Goal: Task Accomplishment & Management: Manage account settings

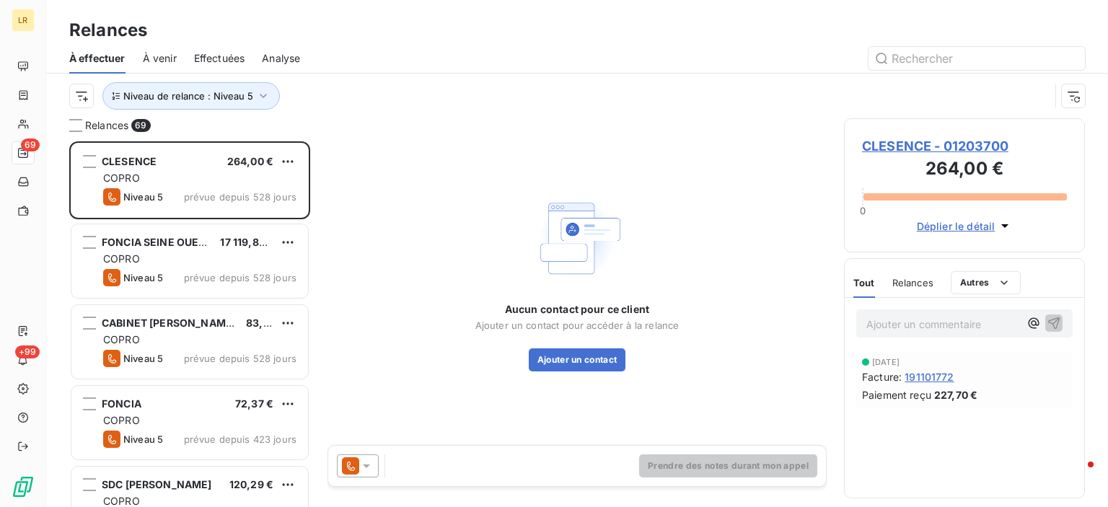
scroll to position [355, 229]
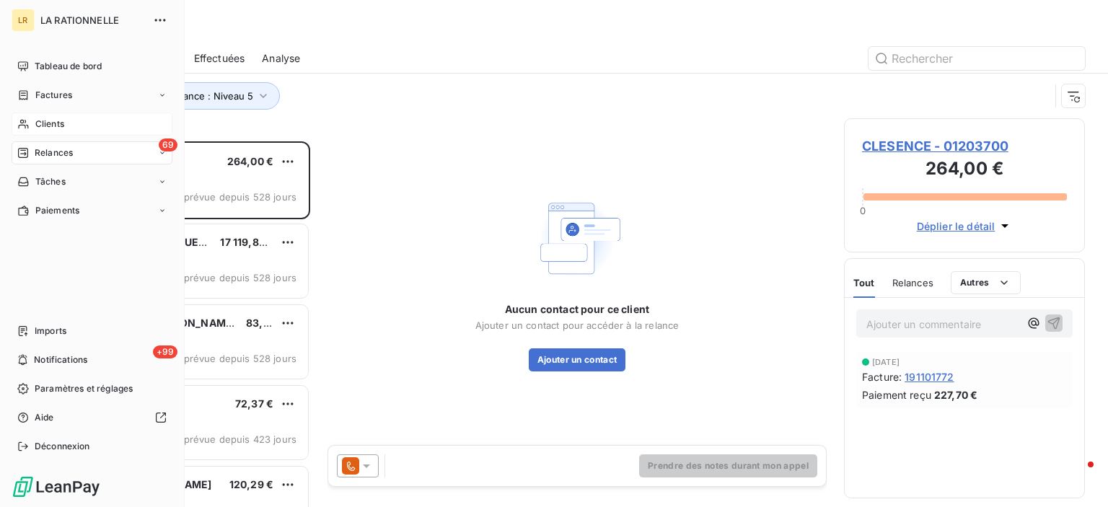
click at [30, 123] on div "Clients" at bounding box center [92, 124] width 161 height 23
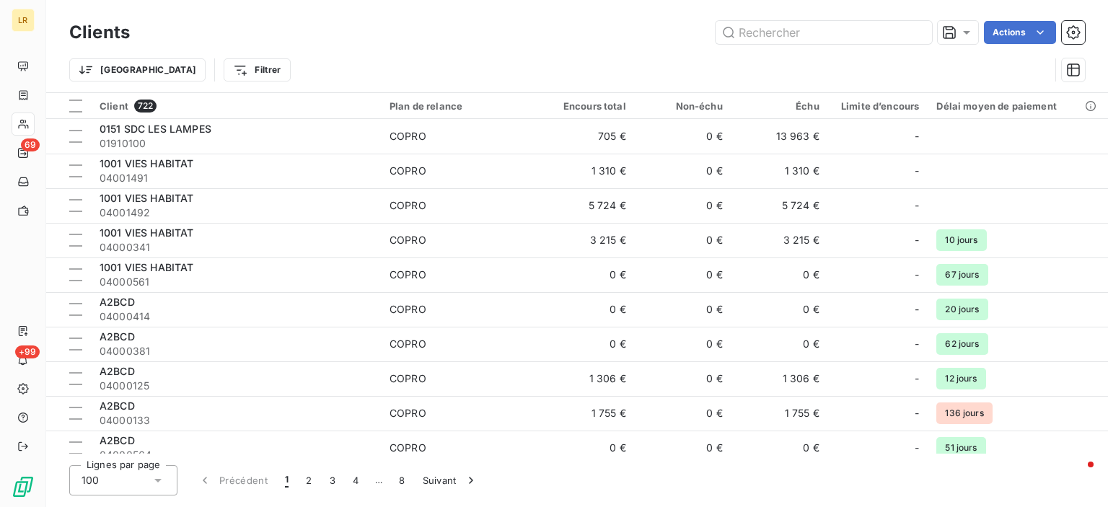
click at [294, 51] on div "Trier Filtrer" at bounding box center [577, 70] width 1016 height 45
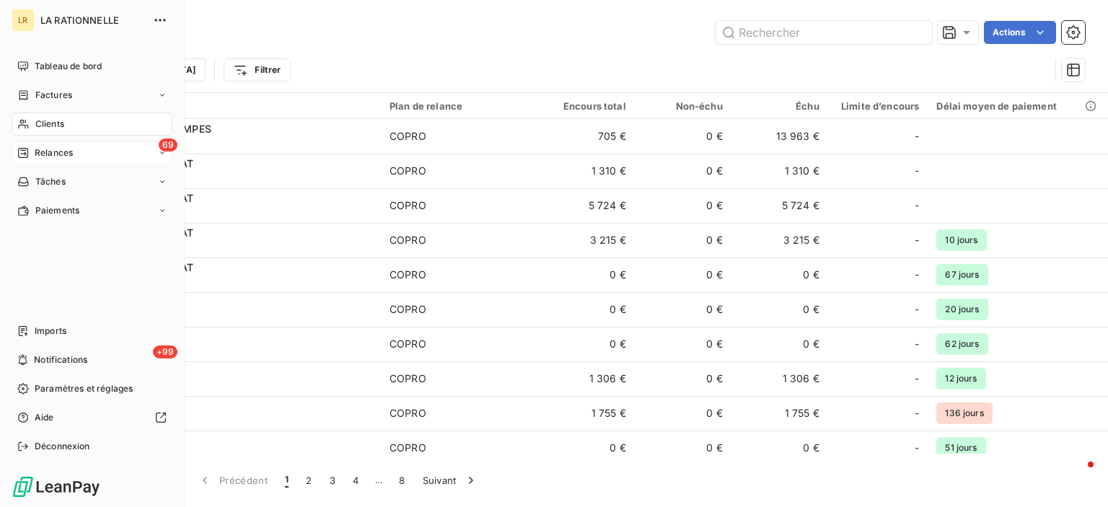
click at [55, 151] on span "Relances" at bounding box center [54, 152] width 38 height 13
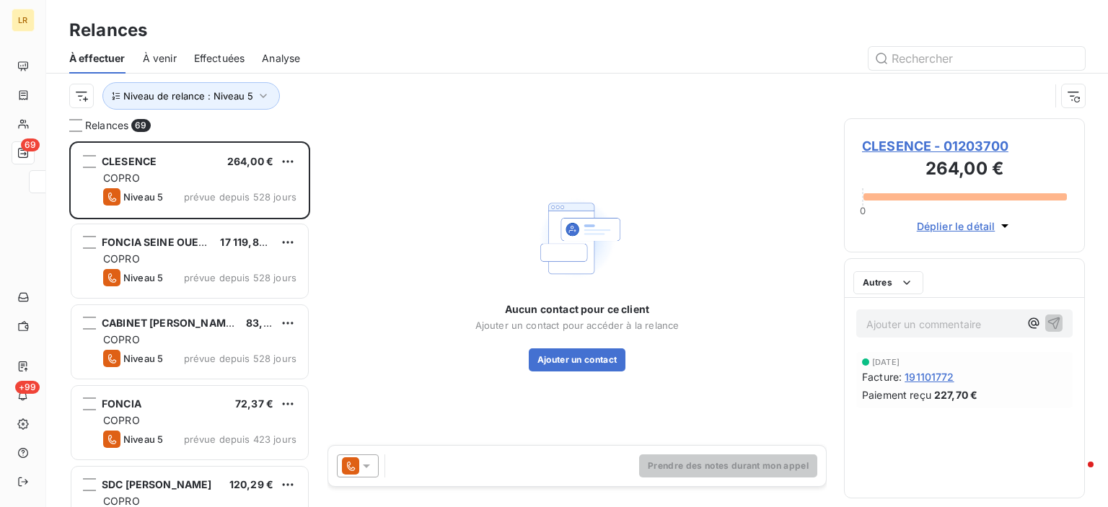
scroll to position [355, 229]
click at [963, 59] on input "text" at bounding box center [977, 58] width 216 height 23
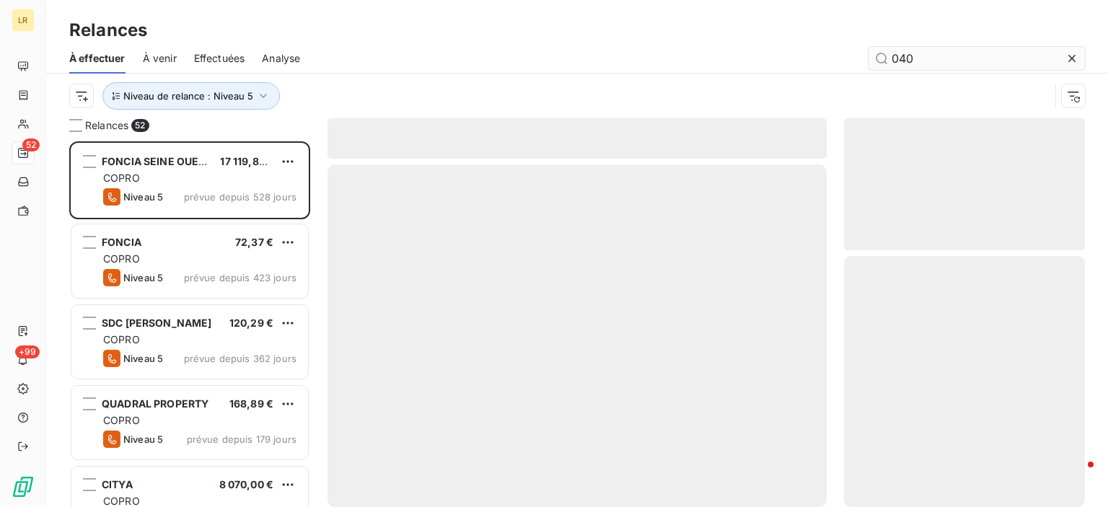
scroll to position [355, 229]
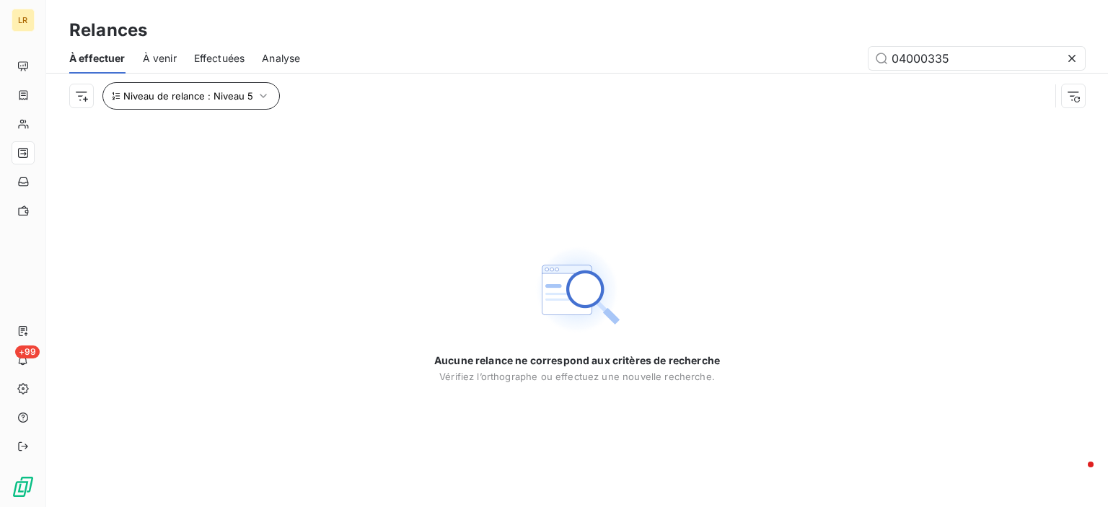
type input "04000335"
click at [260, 95] on icon "button" at bounding box center [263, 96] width 14 height 14
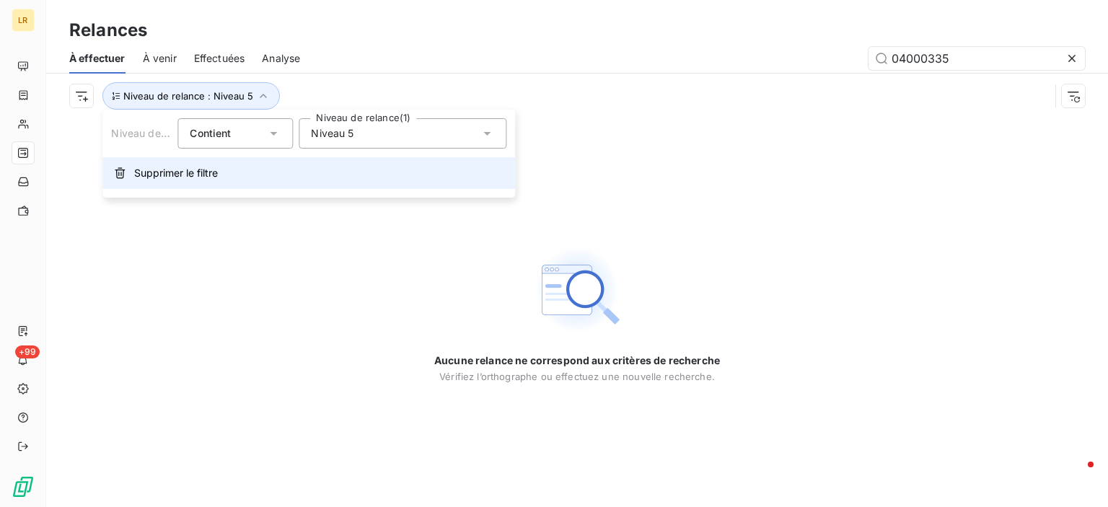
click at [193, 172] on span "Supprimer le filtre" at bounding box center [176, 173] width 84 height 14
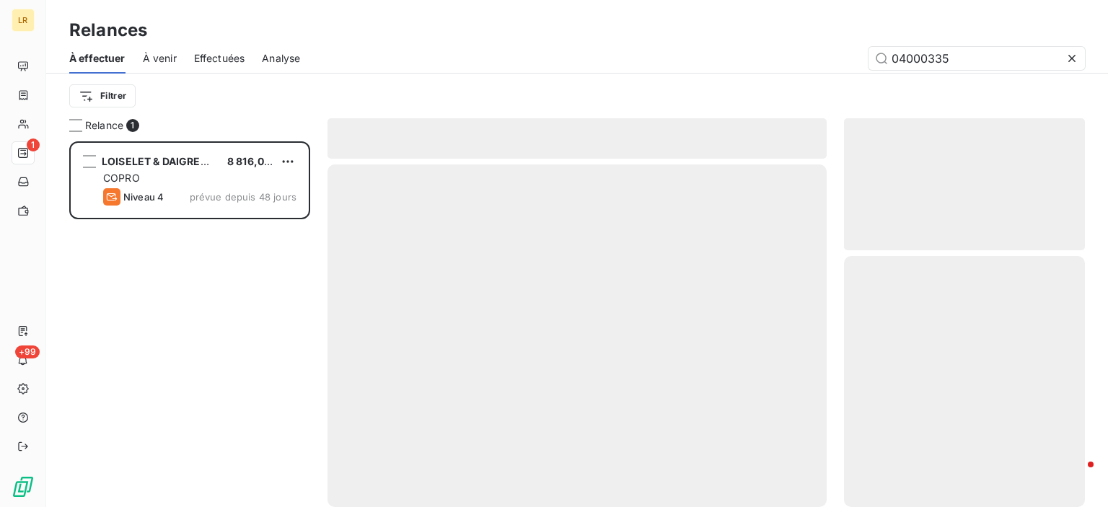
scroll to position [355, 229]
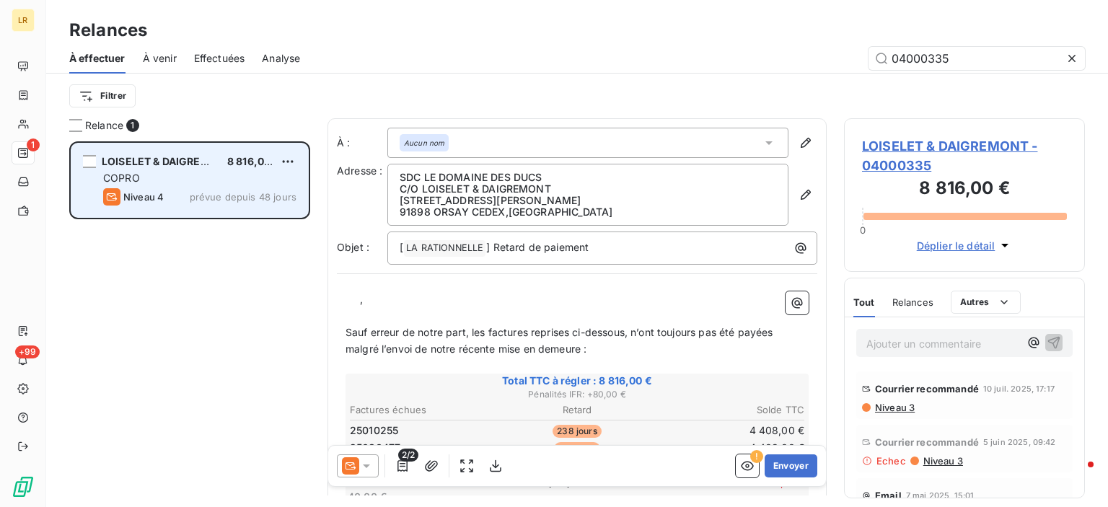
click at [152, 168] on div "LOISELET & DAIGREMONT" at bounding box center [159, 161] width 114 height 14
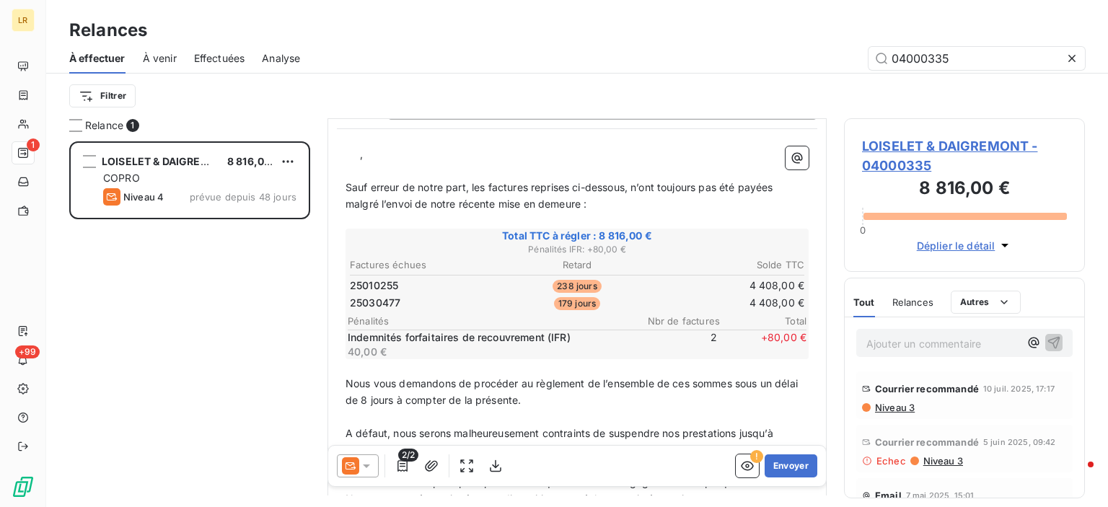
scroll to position [216, 0]
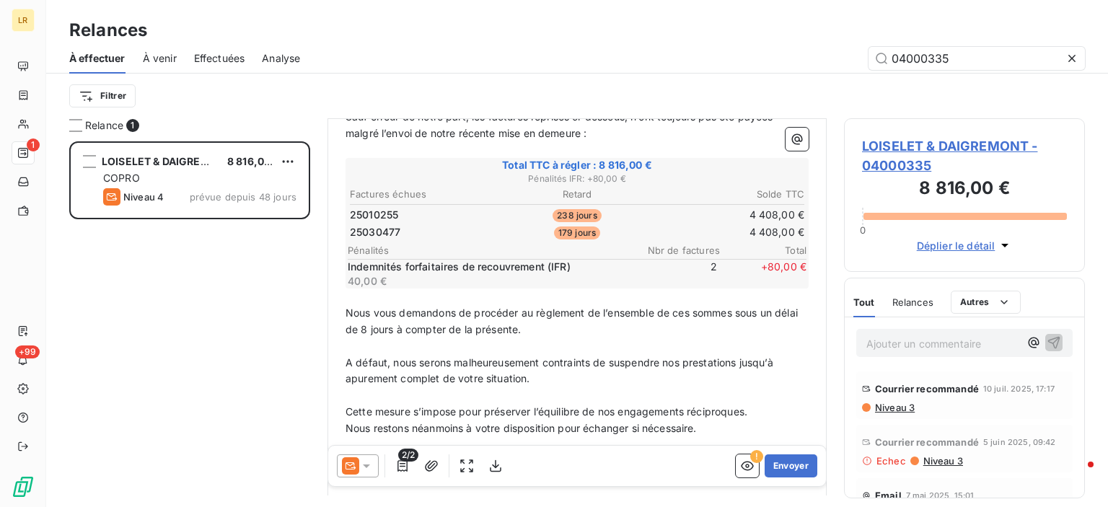
click at [372, 214] on span "25010255" at bounding box center [374, 215] width 48 height 14
click at [387, 211] on span "25010255" at bounding box center [374, 215] width 48 height 14
click at [756, 210] on td "4 408,00 €" at bounding box center [729, 215] width 151 height 16
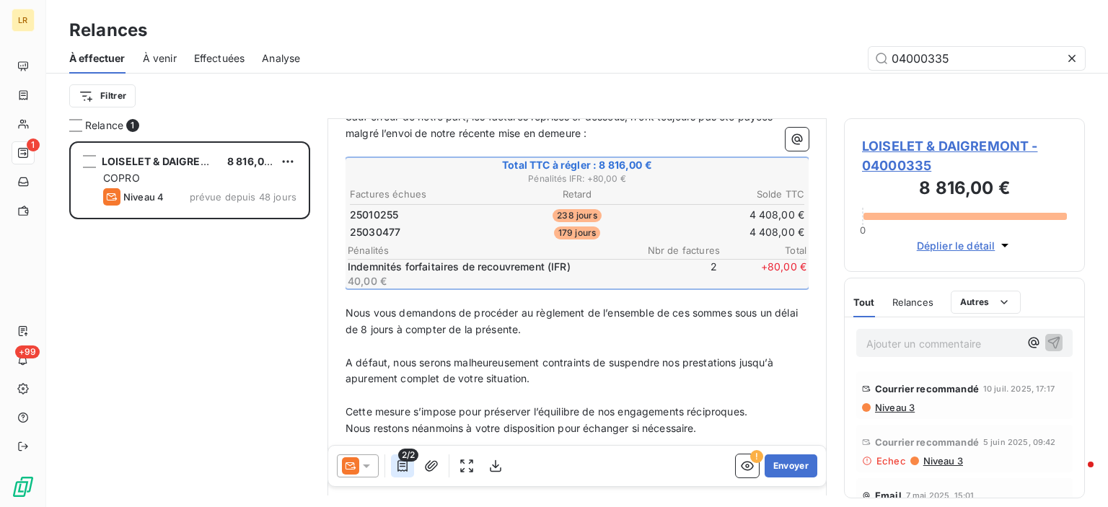
click at [404, 464] on icon "button" at bounding box center [403, 466] width 10 height 12
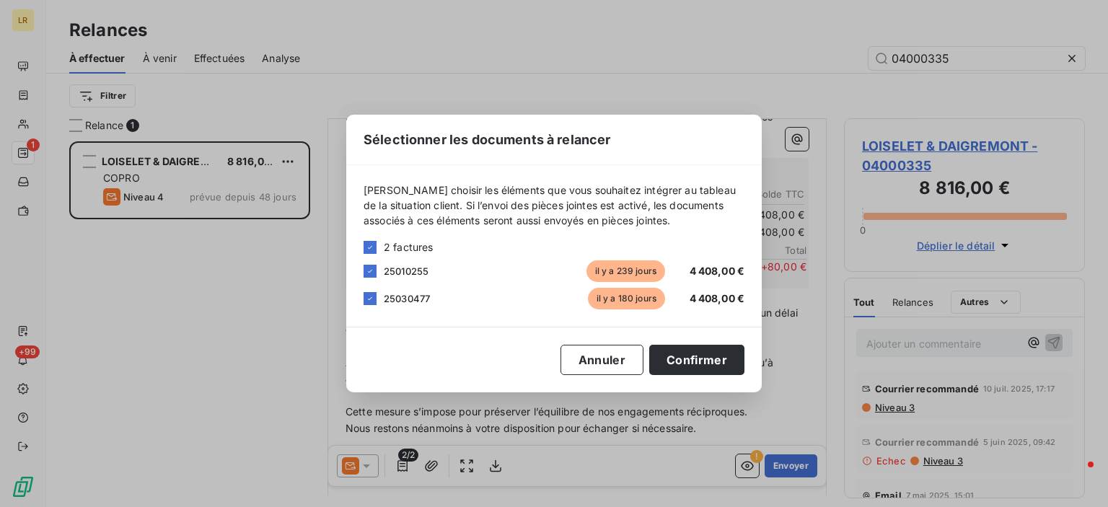
click at [393, 273] on span "25010255" at bounding box center [406, 272] width 45 height 12
click at [369, 271] on icon at bounding box center [370, 271] width 9 height 9
click at [396, 271] on span "25010255" at bounding box center [406, 272] width 45 height 12
click at [368, 271] on div at bounding box center [370, 271] width 13 height 13
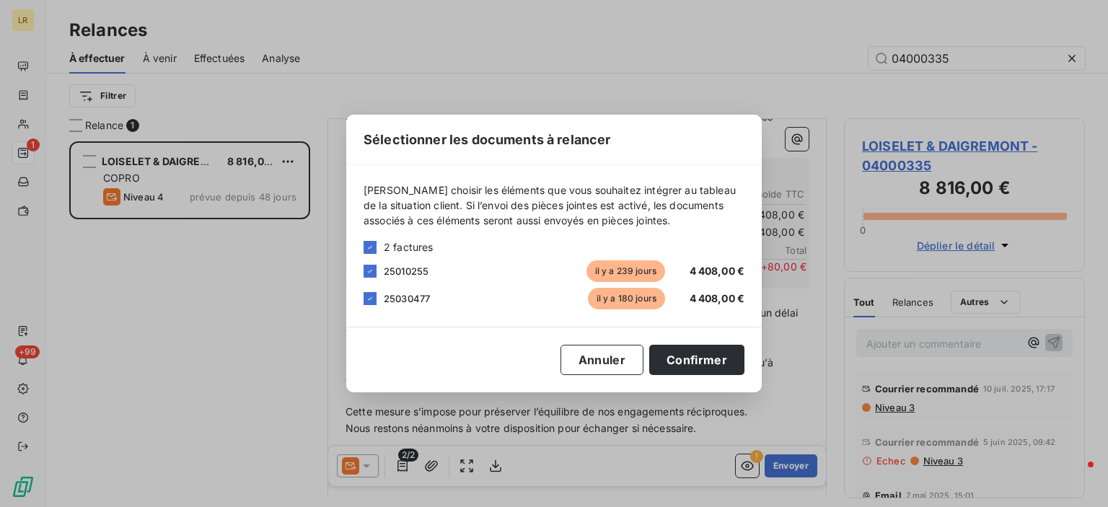
click at [419, 269] on span "25010255" at bounding box center [406, 272] width 45 height 12
click at [416, 270] on span "25010255" at bounding box center [406, 272] width 45 height 12
click at [416, 271] on span "25010255" at bounding box center [406, 272] width 45 height 12
drag, startPoint x: 421, startPoint y: 273, endPoint x: 362, endPoint y: 275, distance: 59.9
click at [362, 275] on div "[PERSON_NAME] choisir les éléments que vous souhaitez intégrer au tableau de la…" at bounding box center [554, 246] width 416 height 162
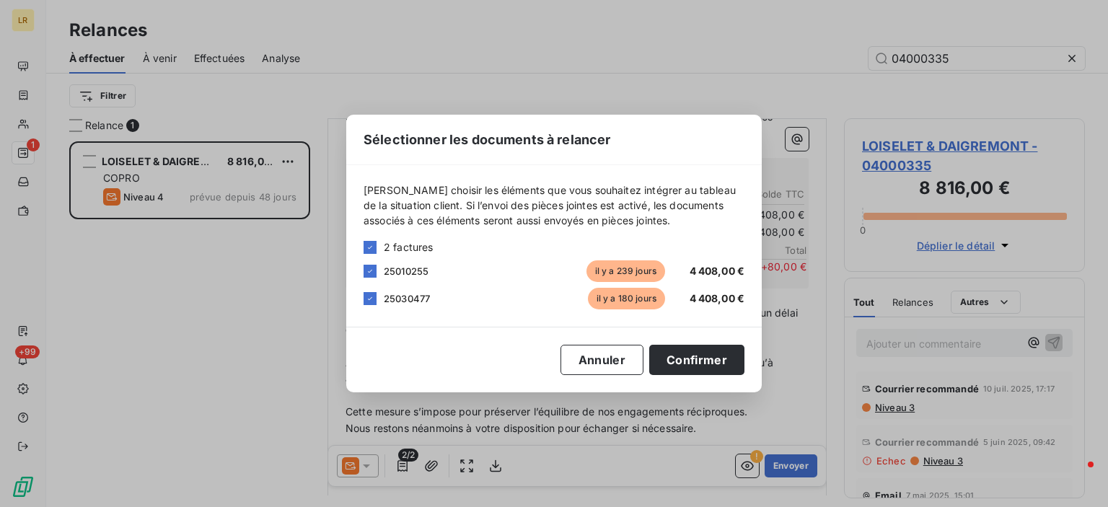
click at [447, 282] on div "2 factures 25010255 il y a 239 jours 4 408,00 € 25030477 il y a 180 jours 4 408…" at bounding box center [554, 275] width 381 height 70
click at [1003, 242] on div "Sélectionner les documents à relancer [PERSON_NAME] choisir les éléments que vo…" at bounding box center [554, 253] width 1108 height 507
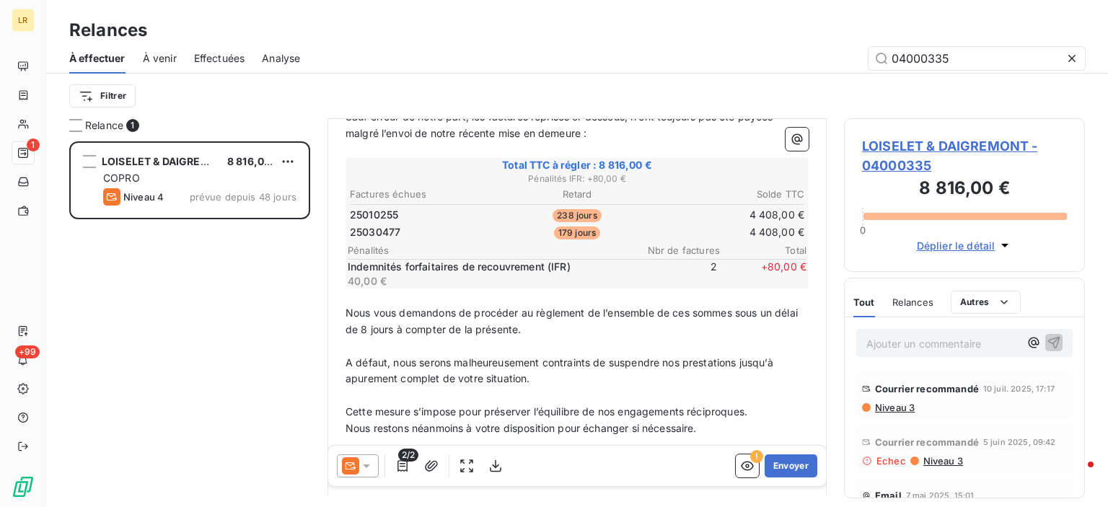
click at [1002, 245] on icon "button" at bounding box center [1005, 246] width 7 height 4
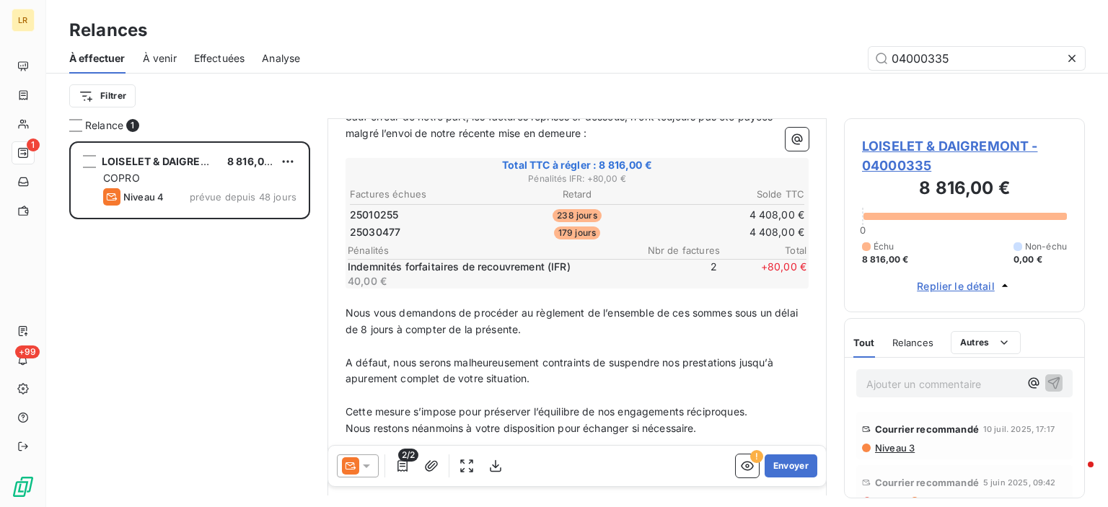
click at [450, 226] on td "25030477" at bounding box center [424, 232] width 151 height 16
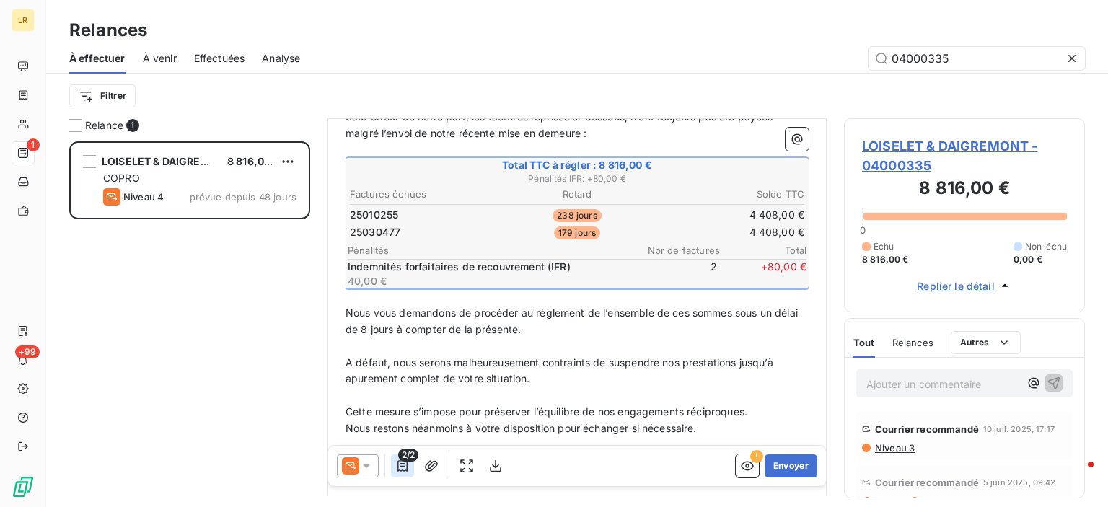
click at [401, 463] on icon "button" at bounding box center [402, 466] width 14 height 14
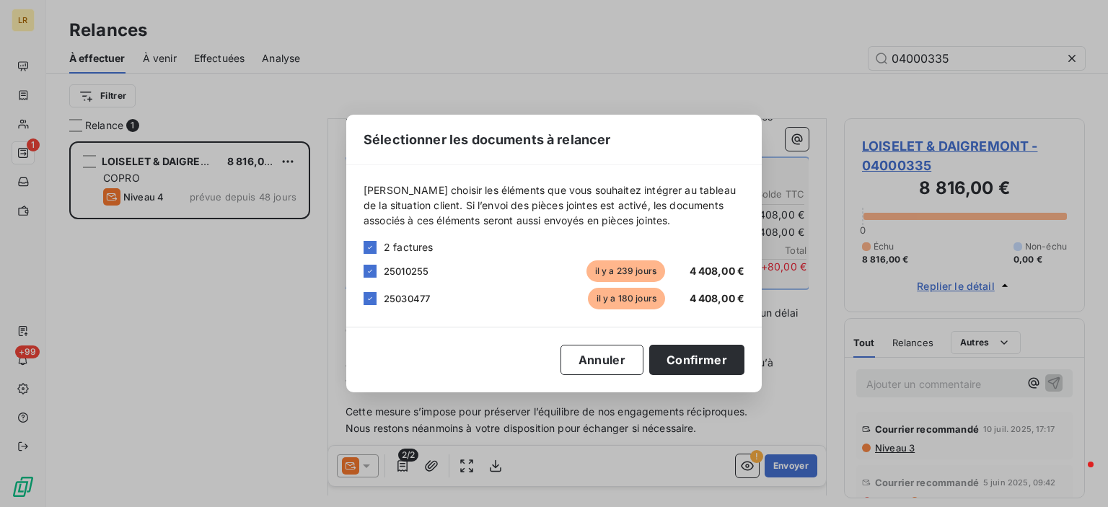
click at [429, 465] on div "Sélectionner les documents à relancer [PERSON_NAME] choisir les éléments que vo…" at bounding box center [554, 253] width 1108 height 507
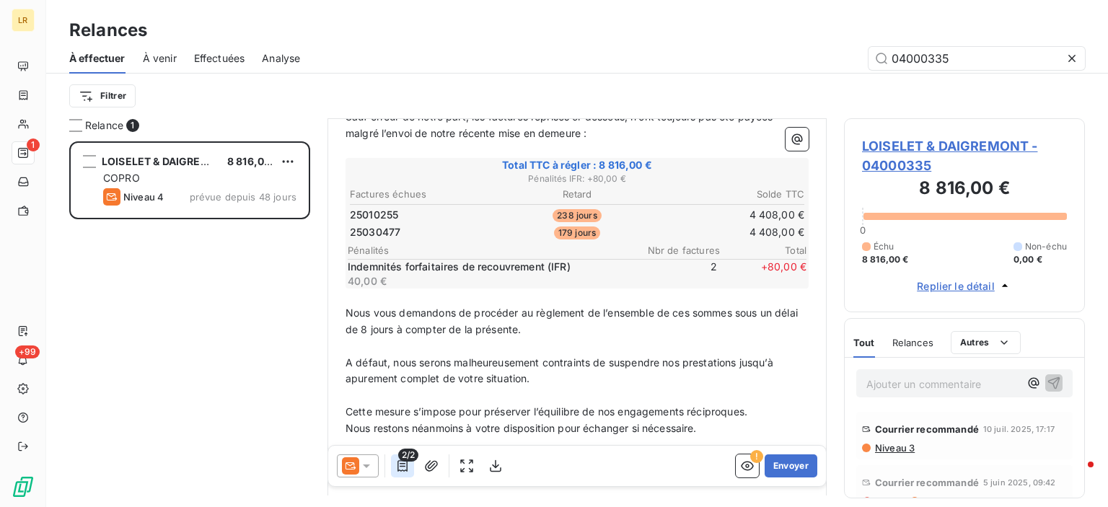
click at [393, 465] on button "button" at bounding box center [402, 466] width 23 height 23
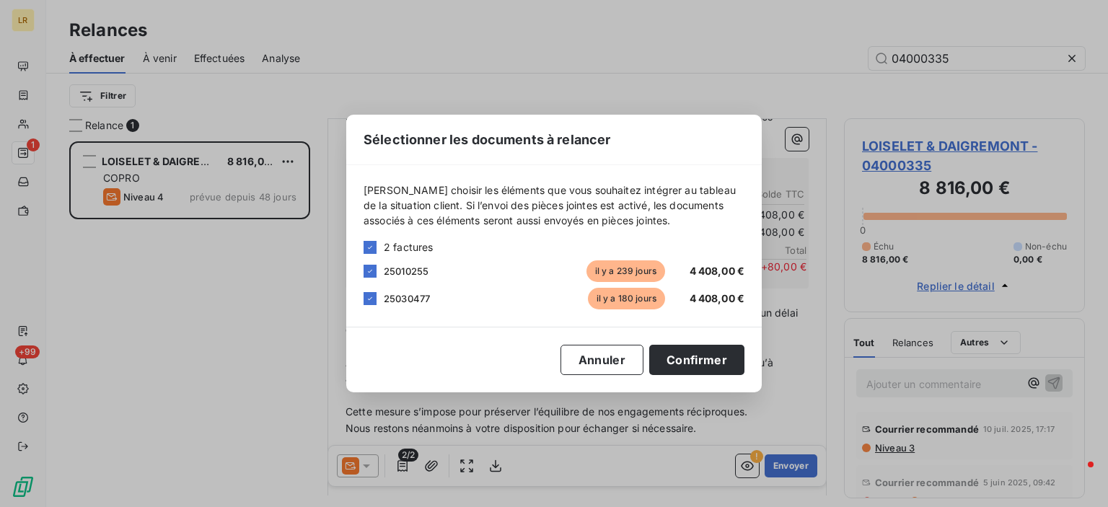
click at [470, 463] on div "Sélectionner les documents à relancer [PERSON_NAME] choisir les éléments que vo…" at bounding box center [554, 253] width 1108 height 507
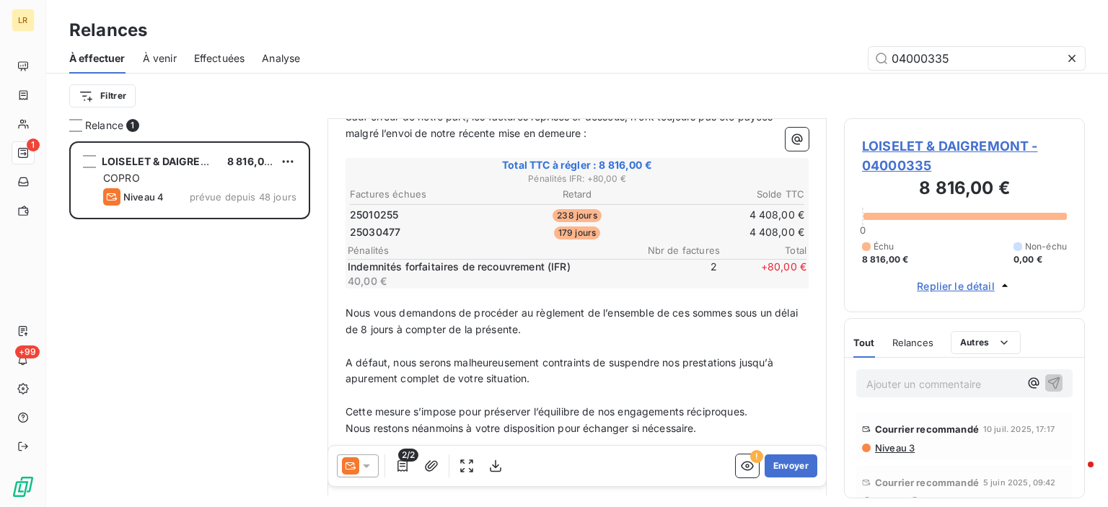
click at [469, 464] on icon "button" at bounding box center [466, 466] width 13 height 13
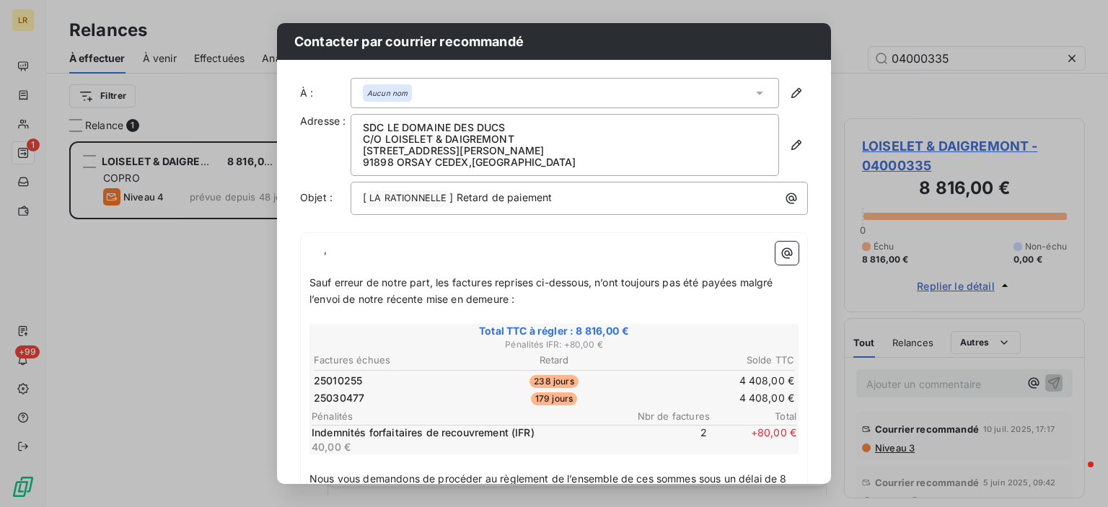
click at [342, 380] on span "25010255" at bounding box center [338, 381] width 48 height 14
click at [341, 380] on span "25010255" at bounding box center [338, 381] width 48 height 14
click at [559, 380] on span "238 jours" at bounding box center [554, 381] width 48 height 13
click at [558, 380] on span "238 jours" at bounding box center [554, 381] width 48 height 13
click at [372, 394] on td "25030477" at bounding box center [392, 398] width 159 height 16
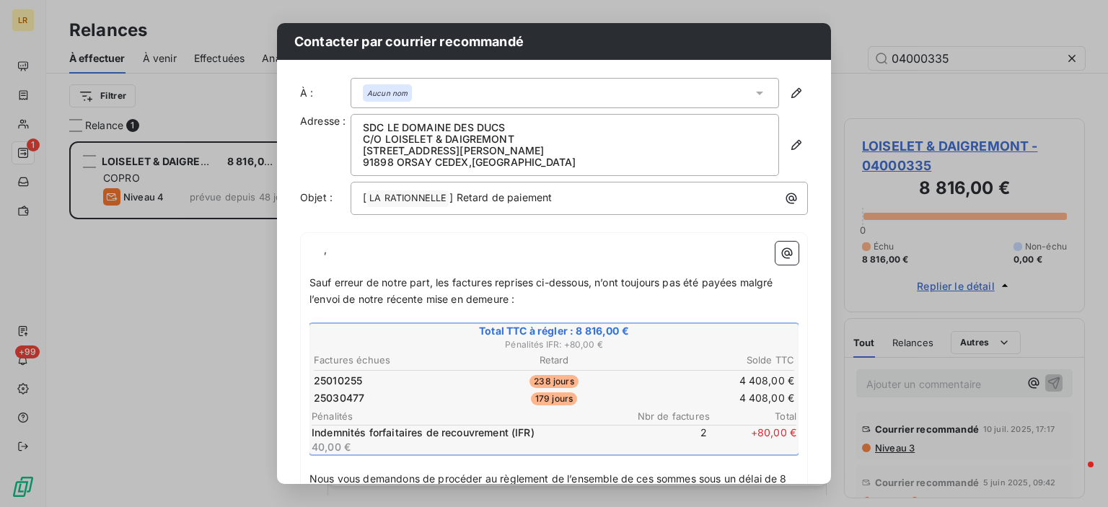
click at [349, 395] on span "25030477" at bounding box center [339, 398] width 51 height 14
drag, startPoint x: 450, startPoint y: 387, endPoint x: 497, endPoint y: 457, distance: 84.3
click at [449, 387] on tr "25010255 238 jours 4 408,00 €" at bounding box center [554, 381] width 482 height 16
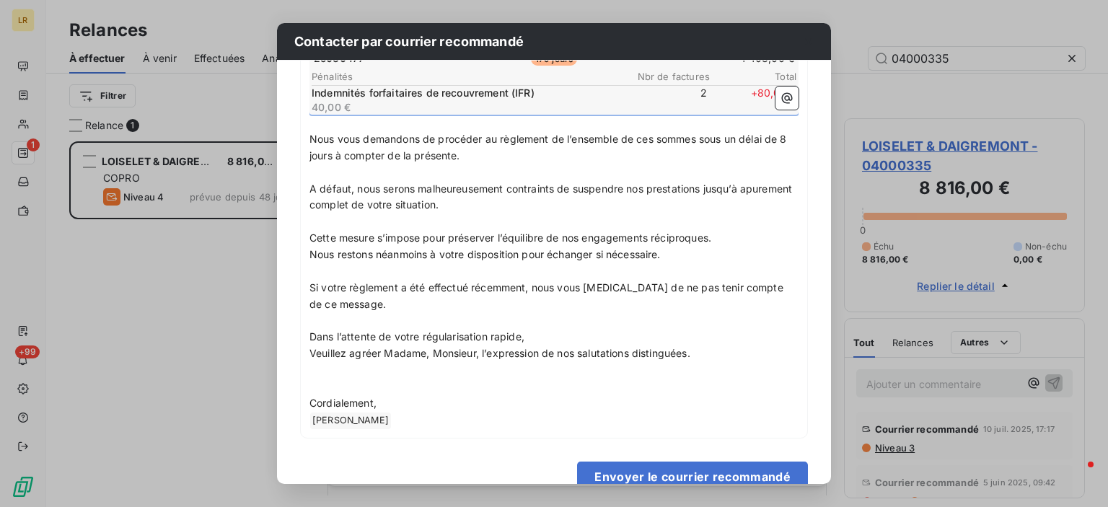
scroll to position [368, 0]
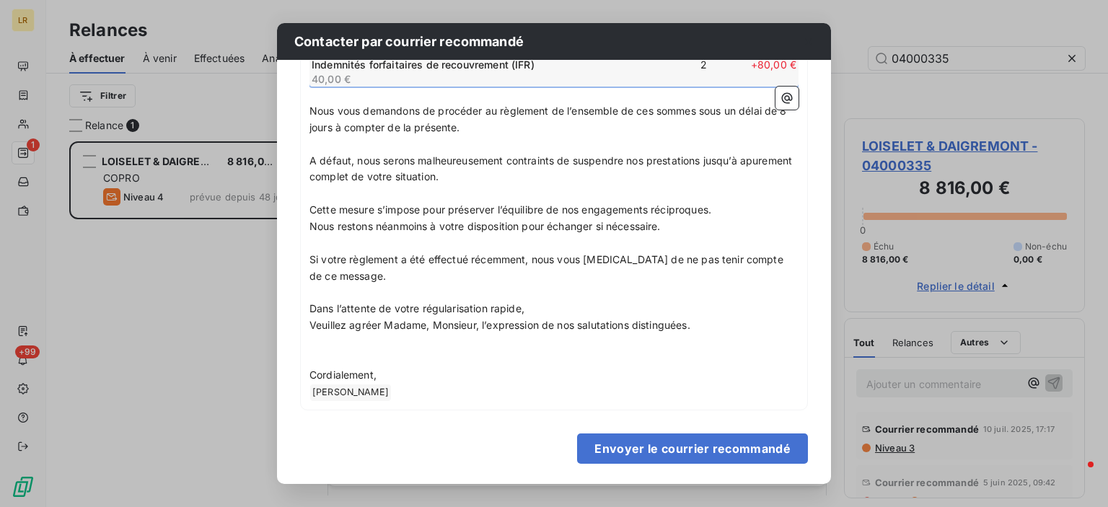
click at [215, 391] on div "Contacter par courrier recommandé À : Aucun nom Adresse : SDC LE DOMAINE DES DU…" at bounding box center [554, 253] width 1108 height 507
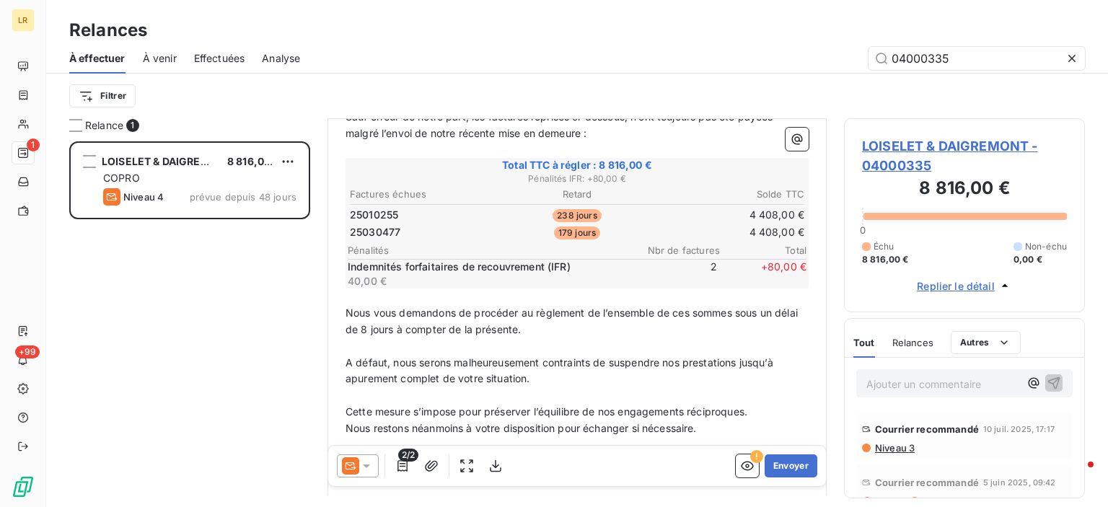
click at [367, 464] on icon at bounding box center [366, 466] width 14 height 14
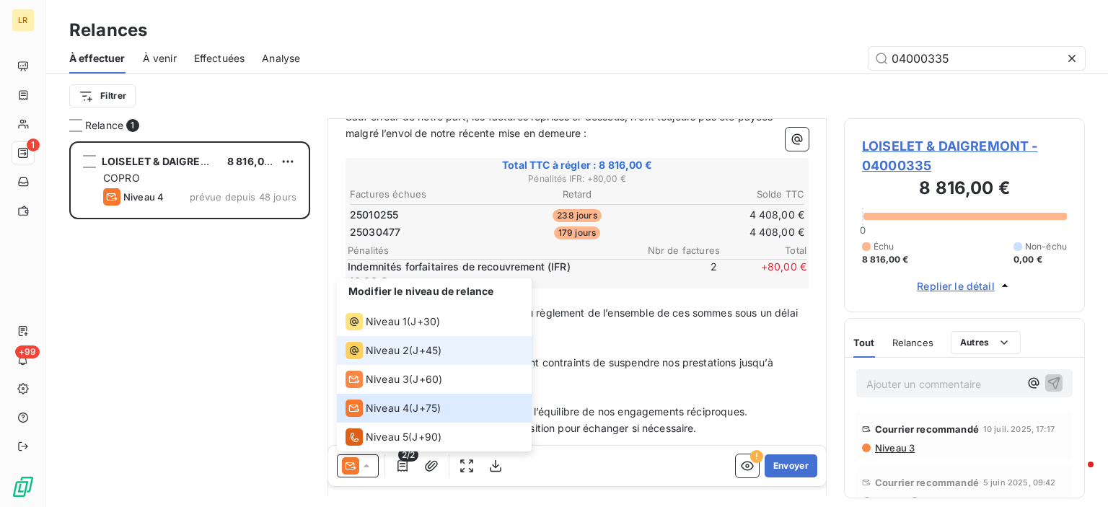
click at [373, 351] on span "Niveau 2" at bounding box center [387, 350] width 43 height 14
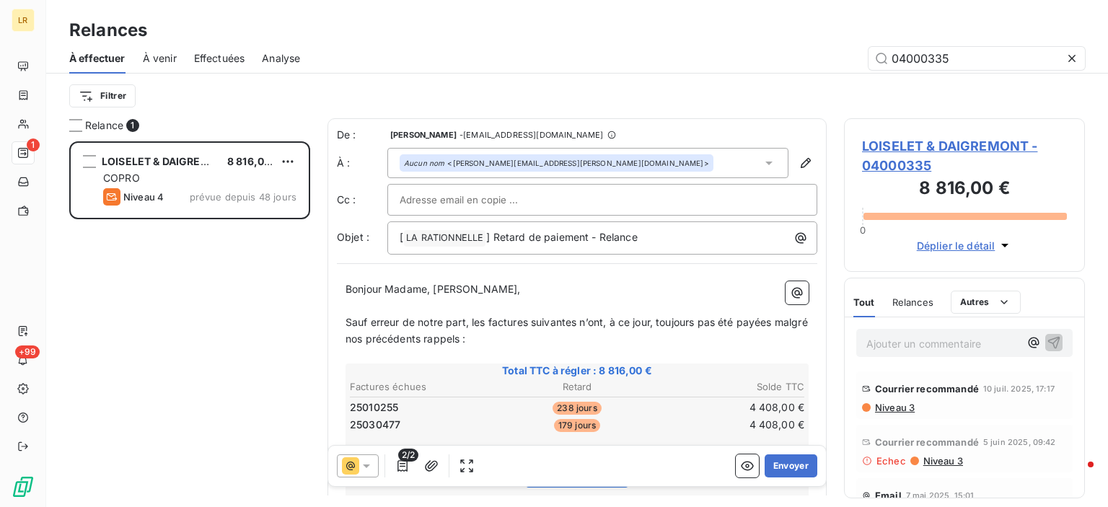
scroll to position [355, 229]
click at [396, 463] on icon "button" at bounding box center [402, 466] width 14 height 14
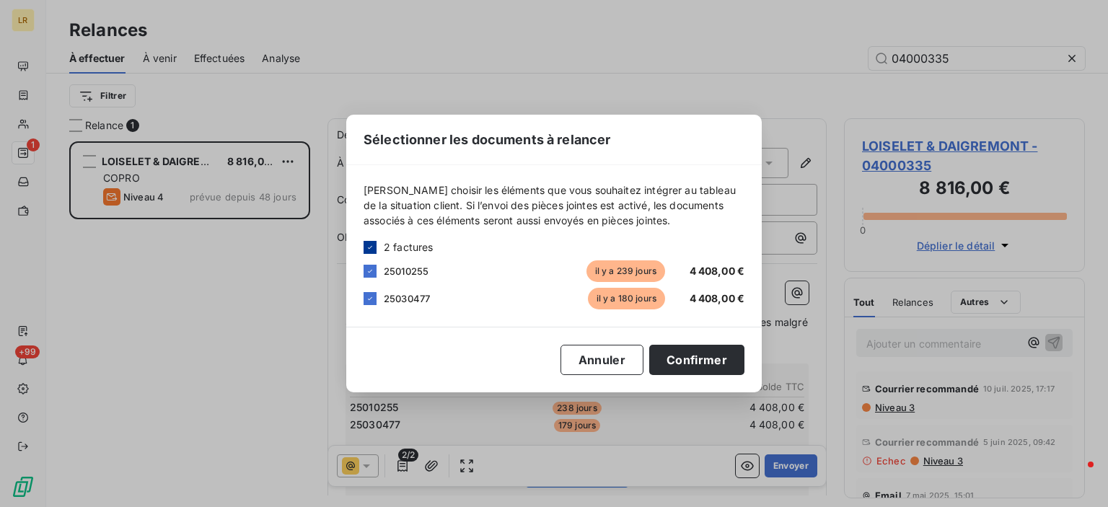
click at [367, 243] on icon at bounding box center [370, 247] width 9 height 9
click at [367, 250] on div at bounding box center [370, 247] width 13 height 13
click at [422, 254] on span "2 factures" at bounding box center [409, 247] width 50 height 15
click at [422, 253] on span "2 factures" at bounding box center [409, 247] width 50 height 15
click at [424, 248] on span "2 factures" at bounding box center [409, 247] width 50 height 15
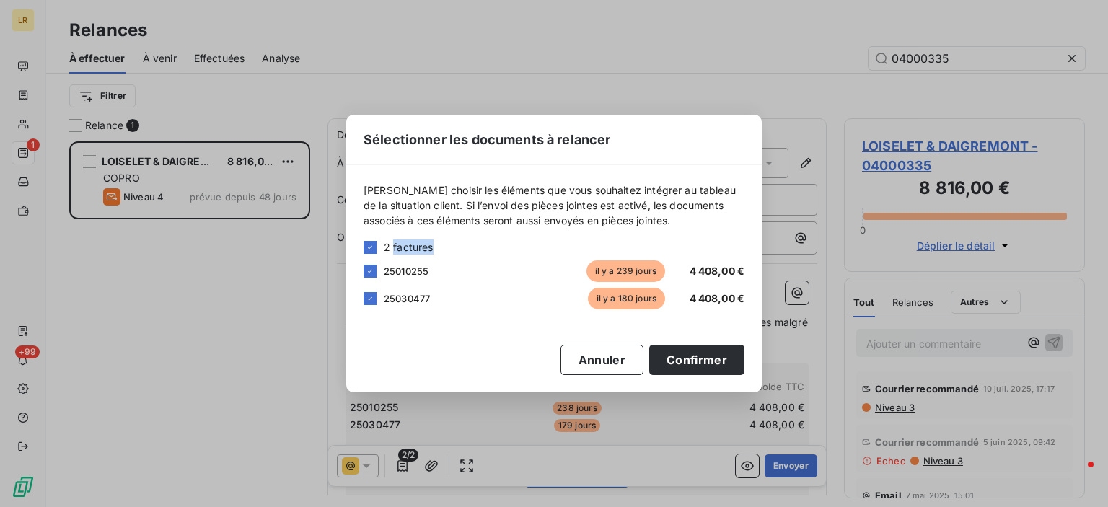
click at [424, 248] on span "2 factures" at bounding box center [409, 247] width 50 height 15
click at [464, 256] on div "2 factures 25010255 il y a 239 jours 4 408,00 € 25030477 il y a 180 jours 4 408…" at bounding box center [554, 275] width 381 height 70
click at [621, 268] on span "il y a 239 jours" at bounding box center [626, 271] width 79 height 22
click at [706, 271] on span "4 408,00 €" at bounding box center [718, 271] width 56 height 12
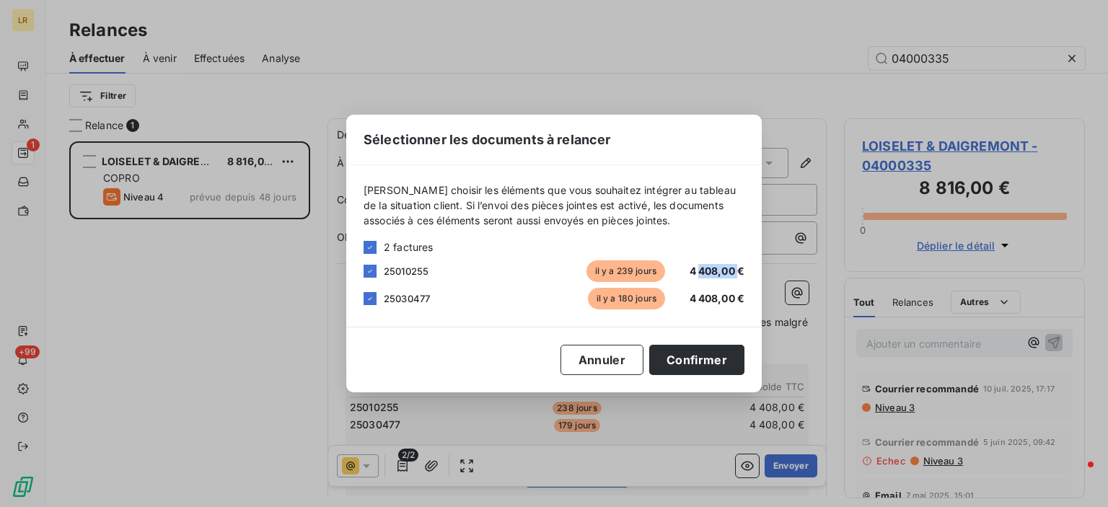
click at [706, 271] on span "4 408,00 €" at bounding box center [718, 271] width 56 height 12
click at [499, 271] on div "25010255" at bounding box center [482, 271] width 196 height 14
click at [615, 356] on button "Annuler" at bounding box center [602, 360] width 83 height 30
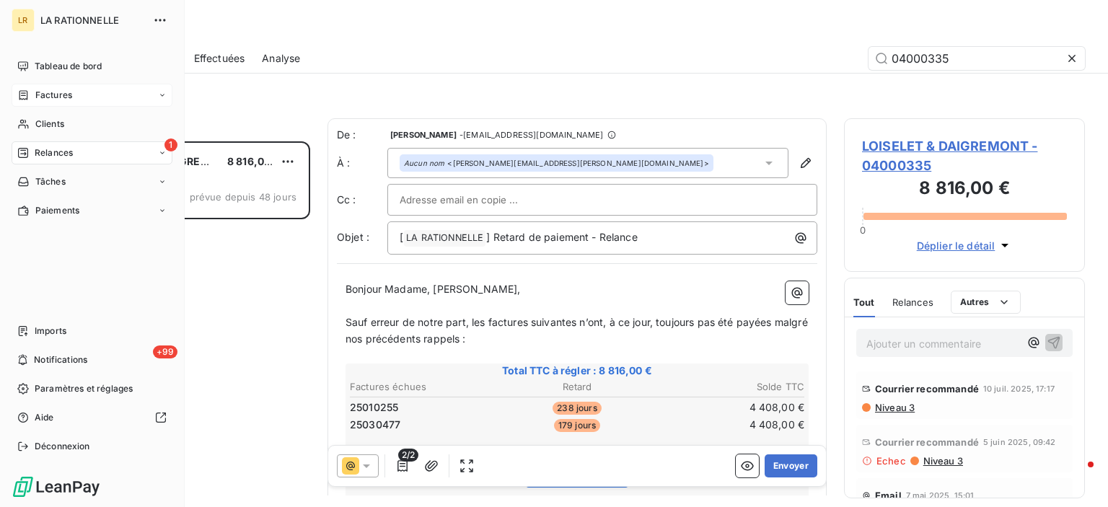
click at [36, 92] on span "Factures" at bounding box center [53, 95] width 37 height 13
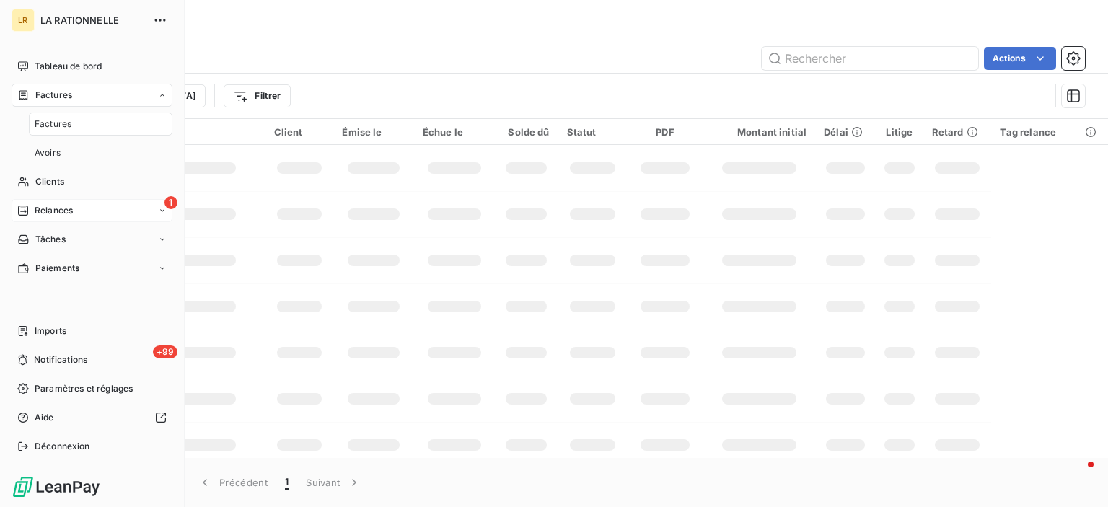
click at [59, 89] on span "Factures" at bounding box center [53, 95] width 37 height 13
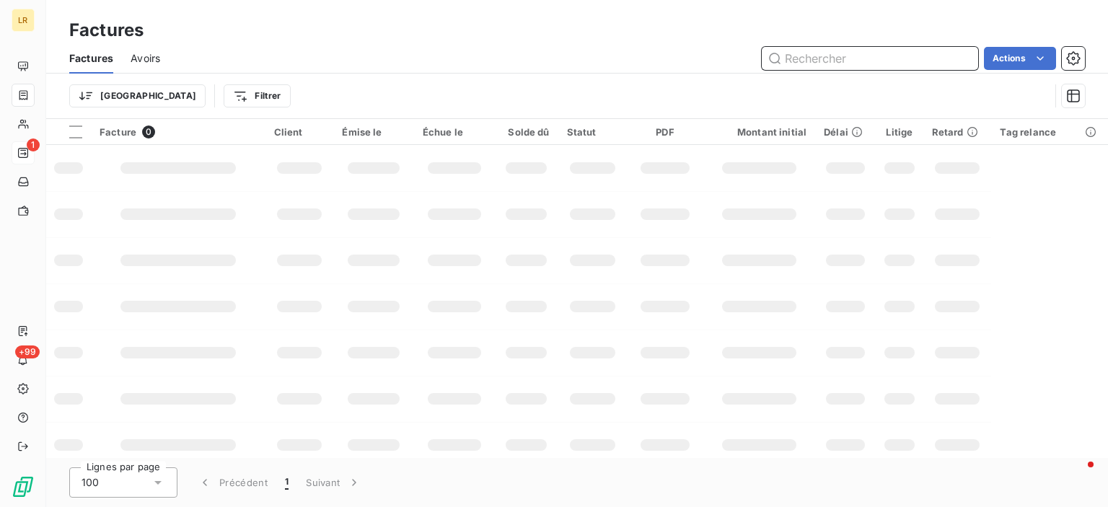
click at [843, 53] on input "text" at bounding box center [870, 58] width 216 height 23
type input "25010255"
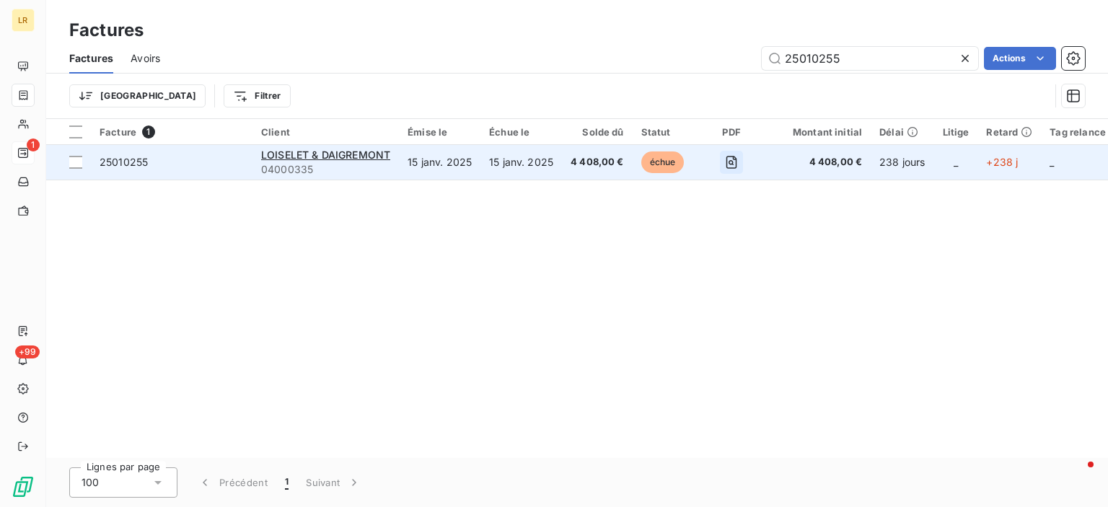
click at [718, 162] on td at bounding box center [731, 162] width 70 height 35
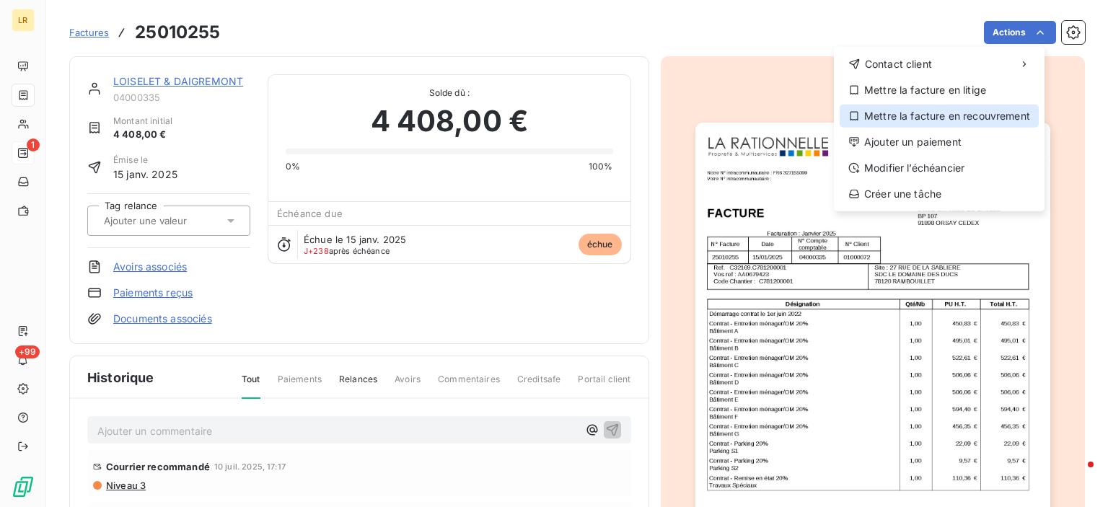
click at [868, 113] on div "Mettre la facture en recouvrement" at bounding box center [939, 116] width 199 height 23
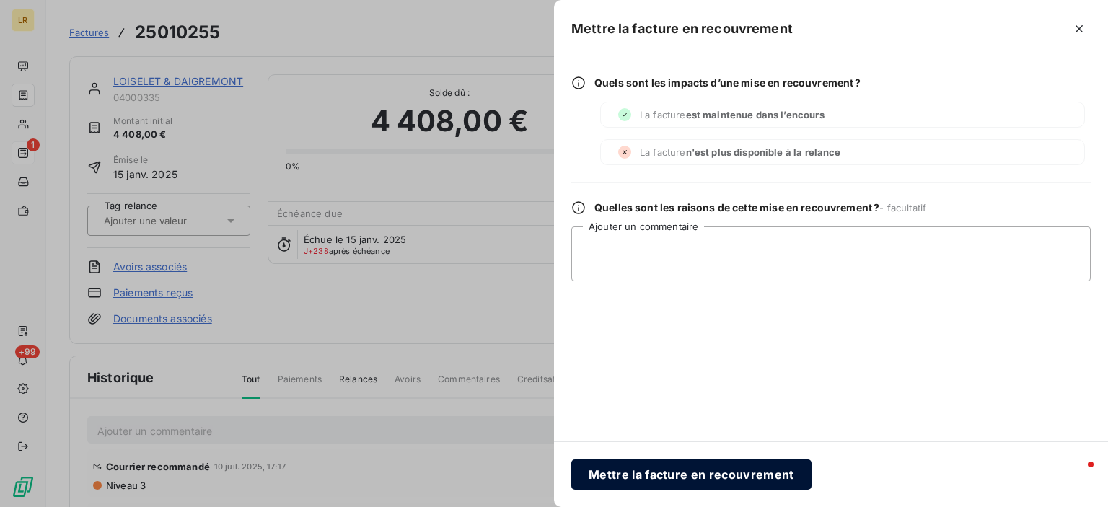
click at [675, 472] on button "Mettre la facture en recouvrement" at bounding box center [692, 475] width 240 height 30
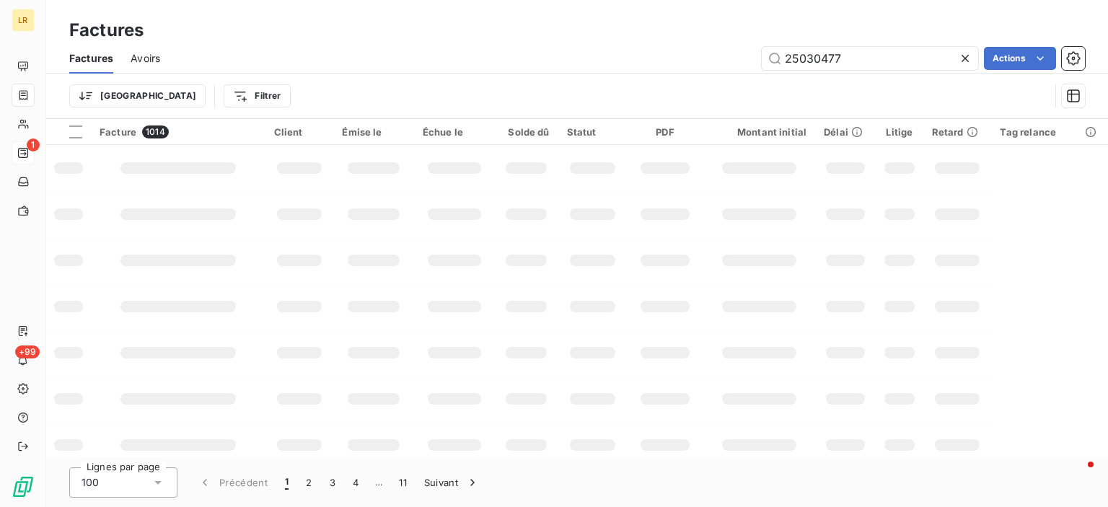
type input "25030477"
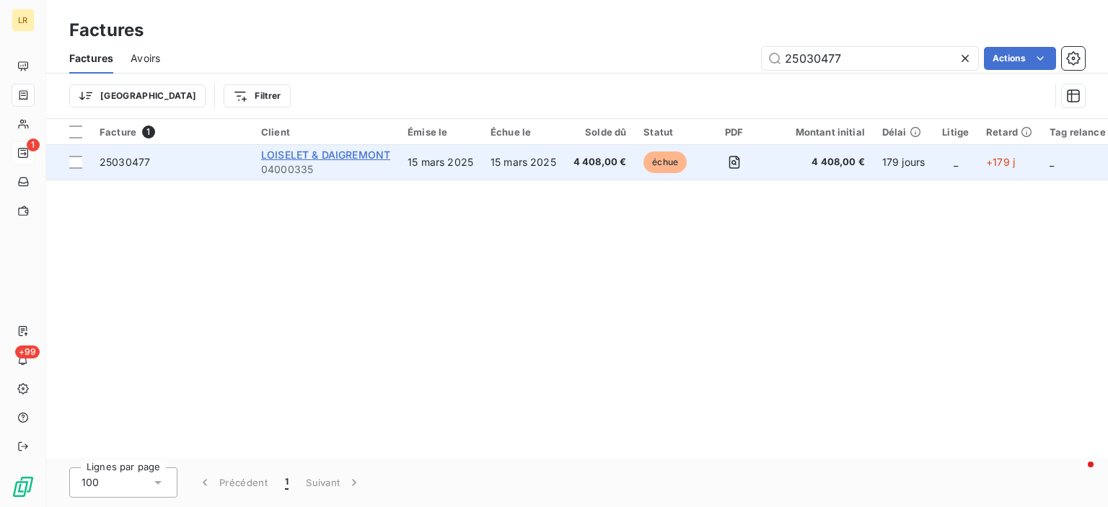
click at [335, 155] on span "LOISELET & DAIGREMONT" at bounding box center [325, 155] width 129 height 12
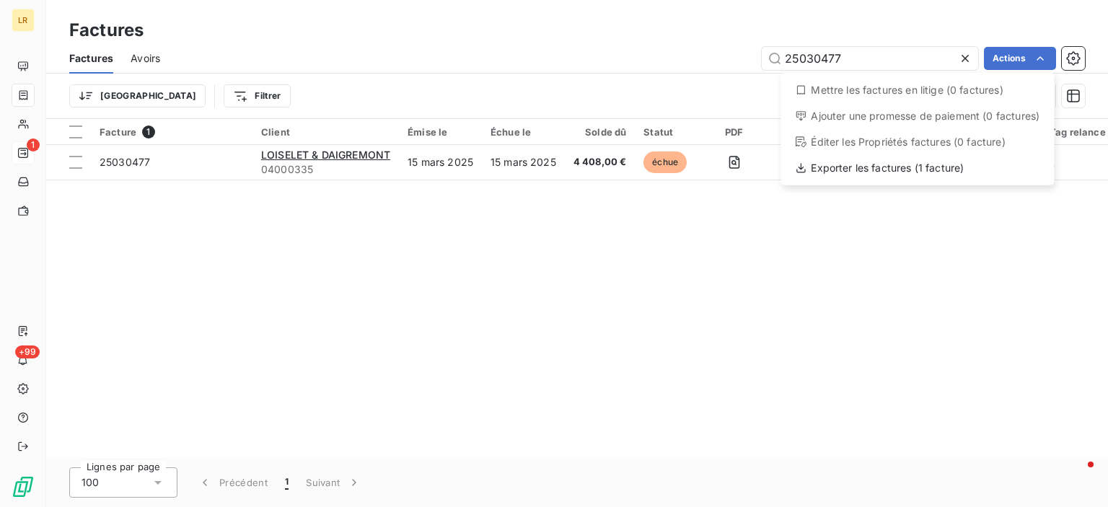
click at [794, 287] on html "LR 1 +99 Factures Factures Avoirs 25030477 Actions Mettre les factures en litig…" at bounding box center [554, 253] width 1108 height 507
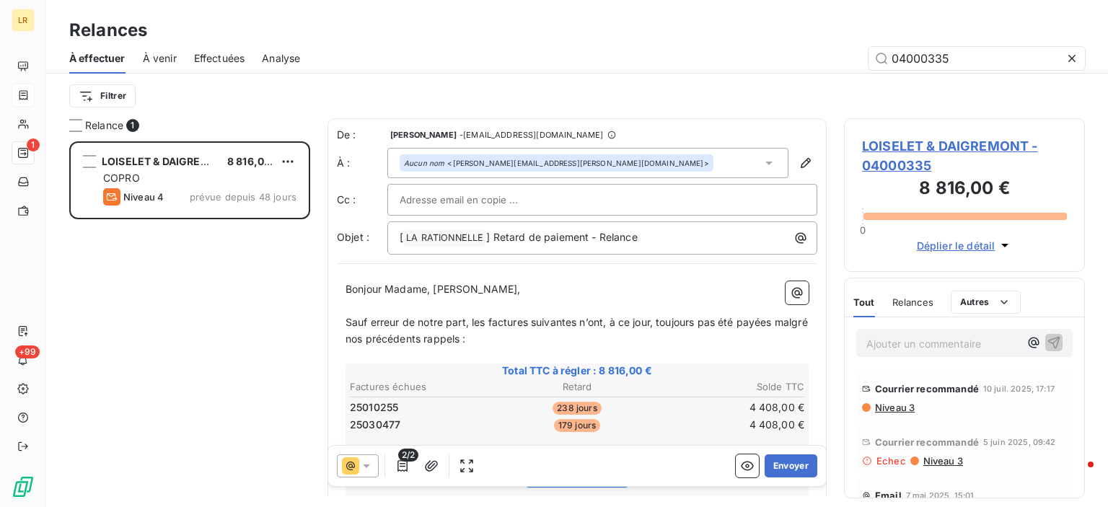
scroll to position [355, 229]
type input "0"
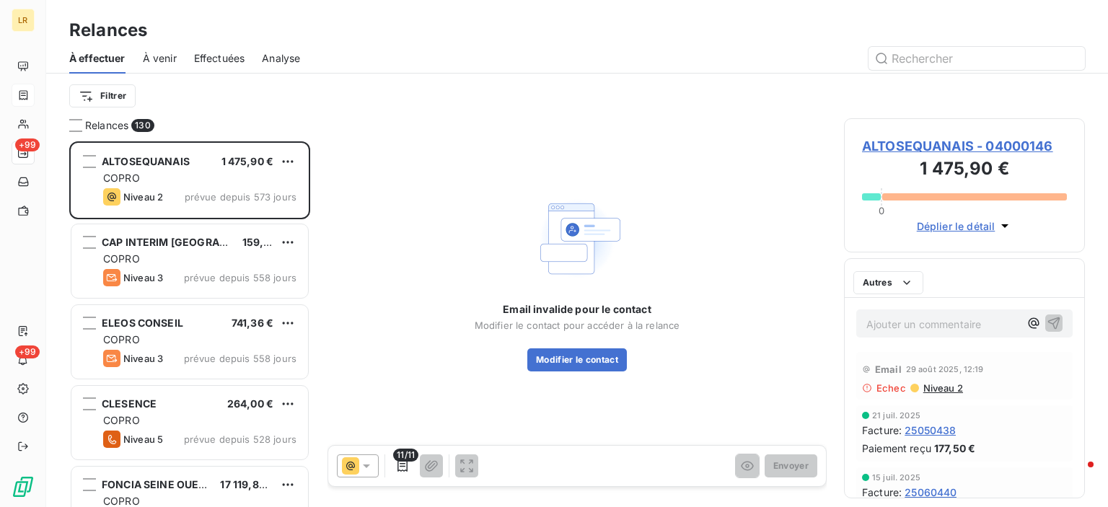
scroll to position [355, 229]
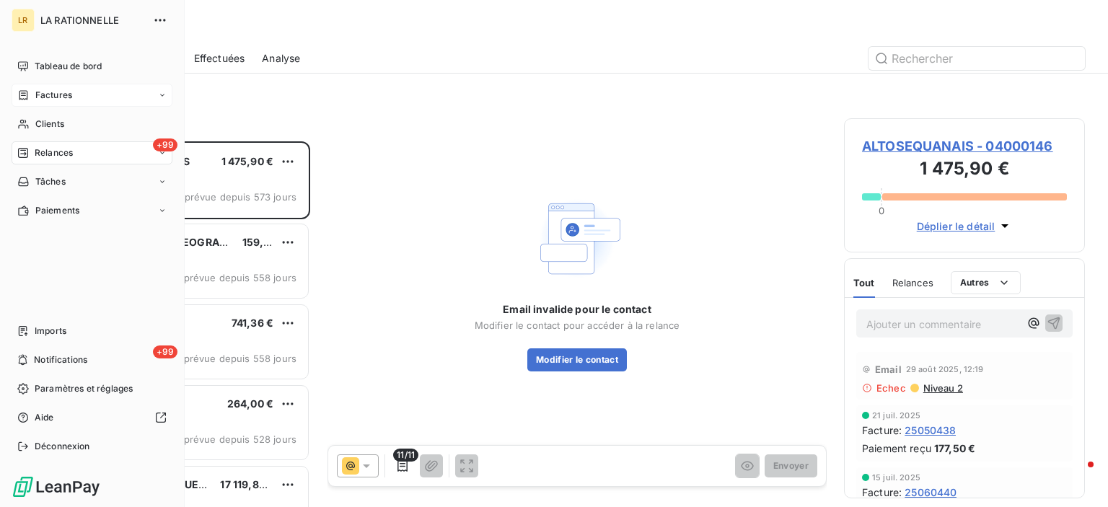
click at [61, 97] on span "Factures" at bounding box center [53, 95] width 37 height 13
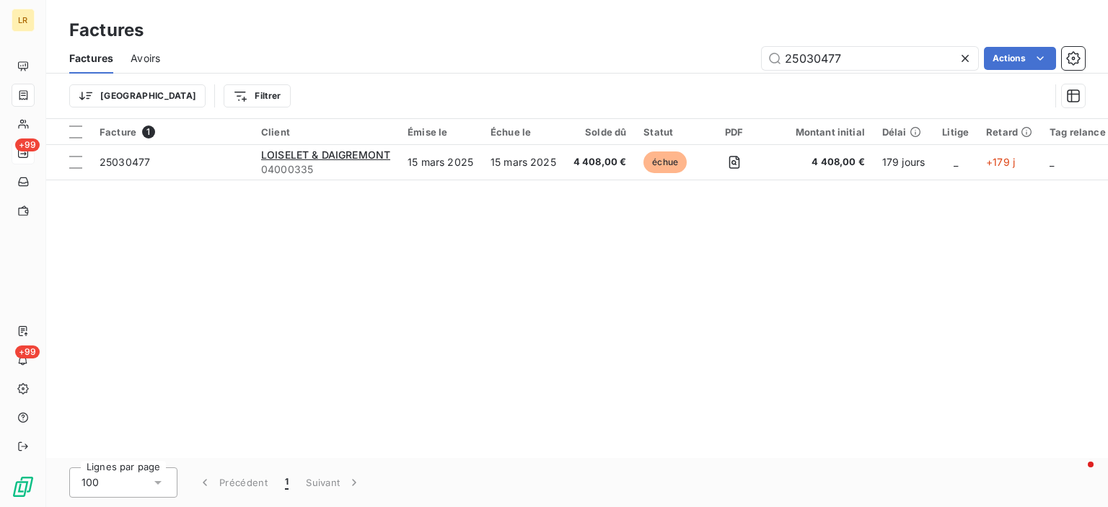
click at [1039, 54] on html "LR +99 +99 Factures Factures Avoirs 25030477 Actions Trier Filtrer Facture 1 Cl…" at bounding box center [554, 253] width 1108 height 507
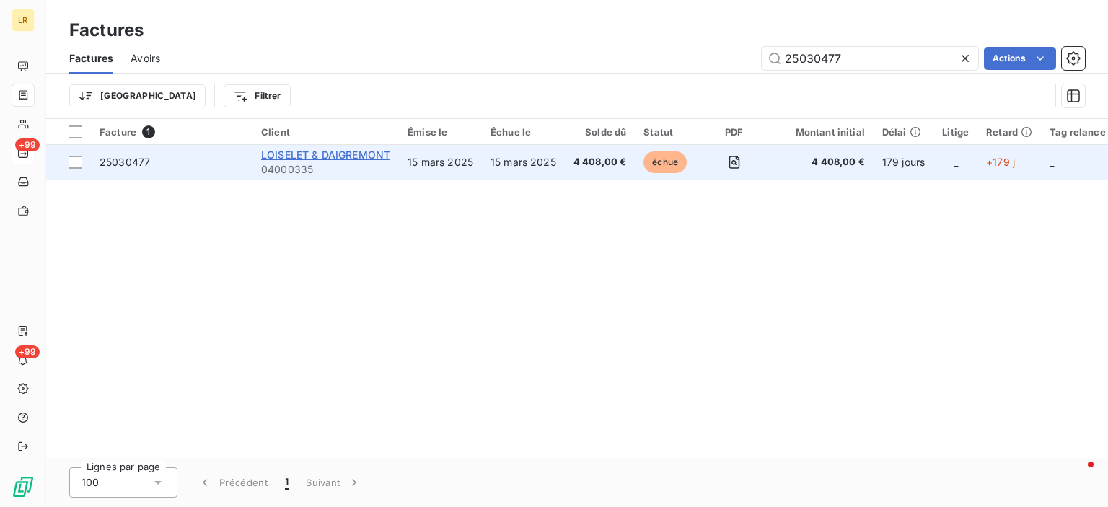
click at [318, 155] on span "LOISELET & DAIGREMONT" at bounding box center [325, 155] width 129 height 12
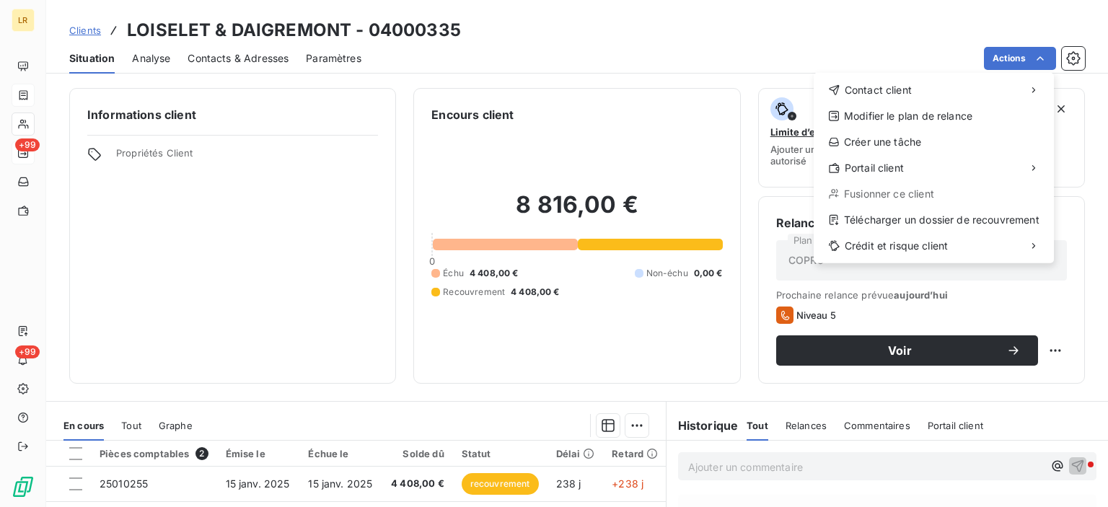
click at [167, 255] on html "LR +99 +99 Clients LOISELET & DAIGREMONT - 04000335 Situation Analyse Contacts …" at bounding box center [554, 253] width 1108 height 507
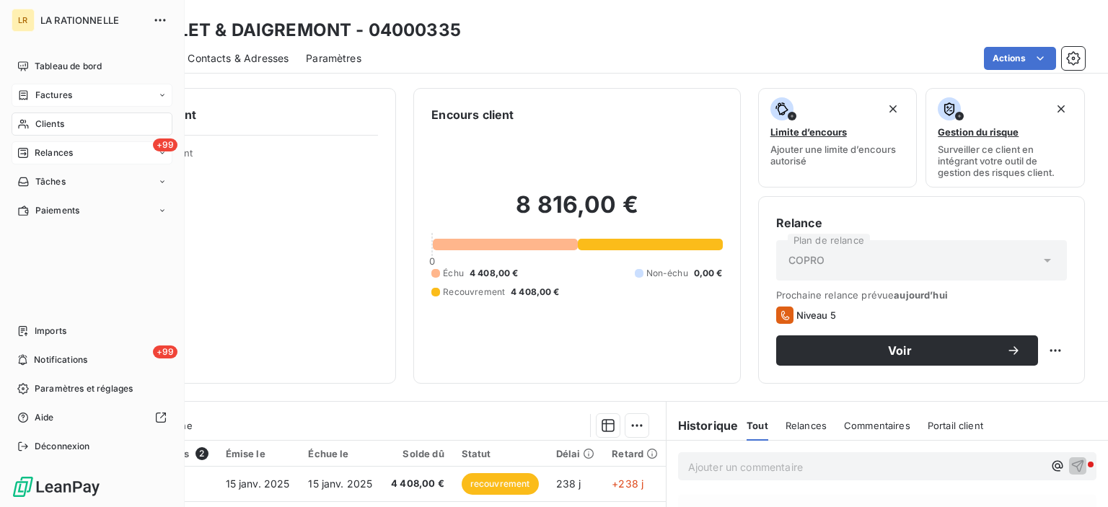
click at [61, 97] on span "Factures" at bounding box center [53, 95] width 37 height 13
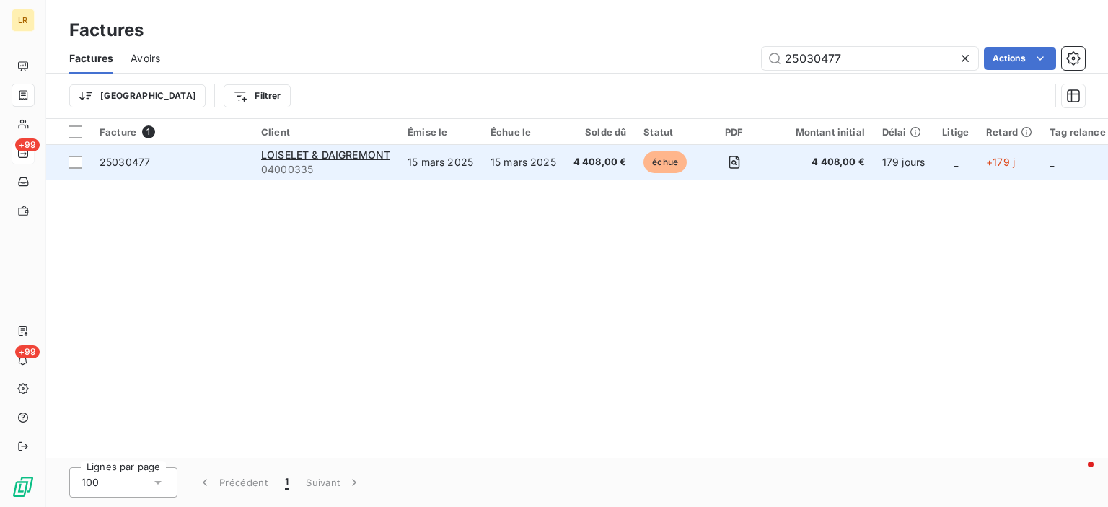
type input "25030477"
click at [135, 164] on span "25030477" at bounding box center [125, 162] width 51 height 12
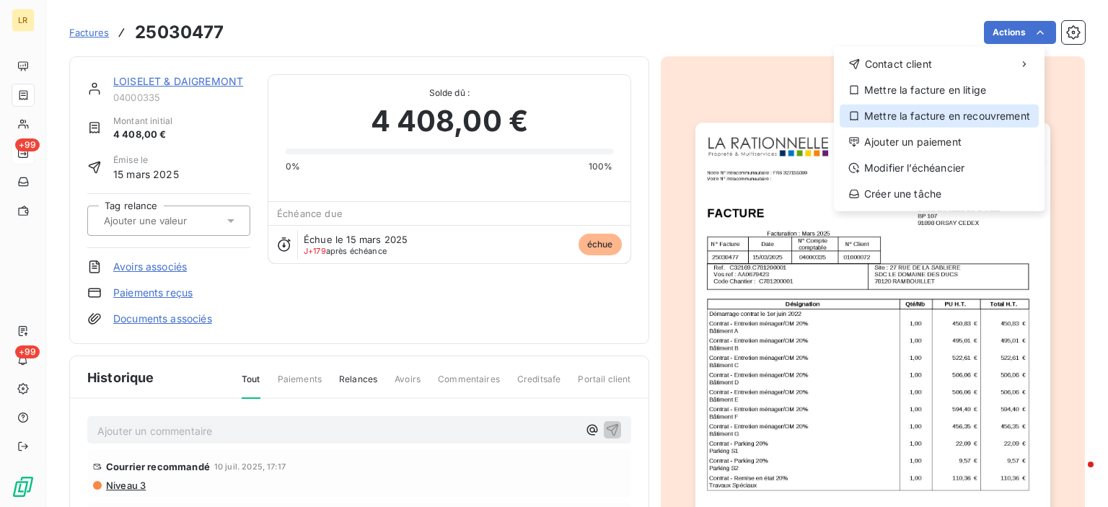
click at [932, 116] on div "Mettre la facture en recouvrement" at bounding box center [939, 116] width 199 height 23
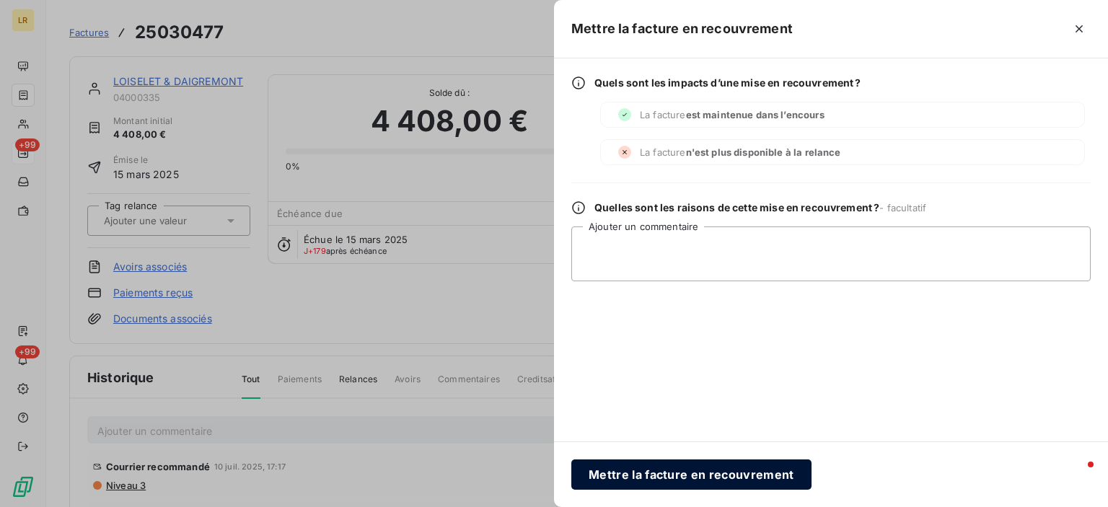
click at [729, 472] on button "Mettre la facture en recouvrement" at bounding box center [692, 475] width 240 height 30
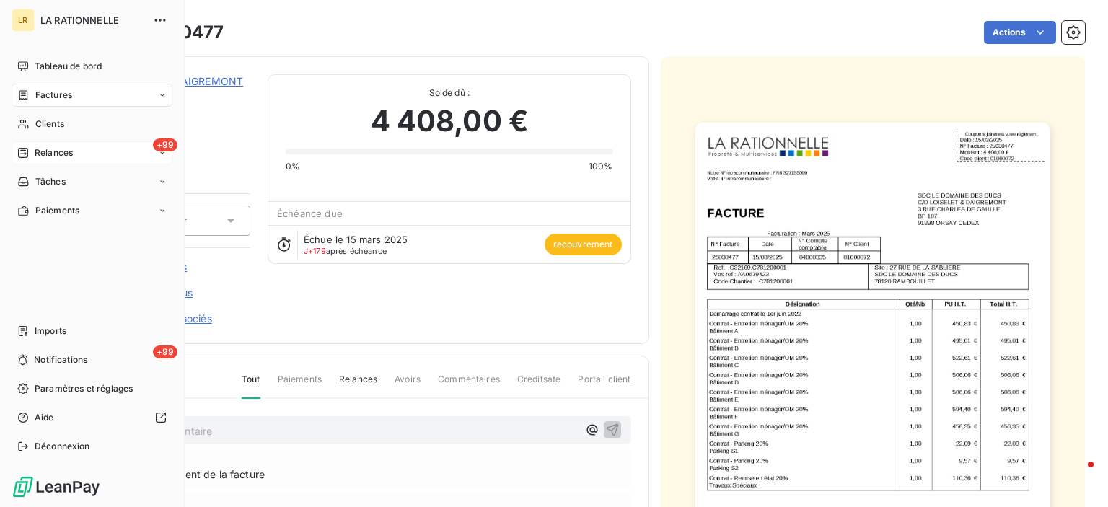
click at [40, 100] on span "Factures" at bounding box center [53, 95] width 37 height 13
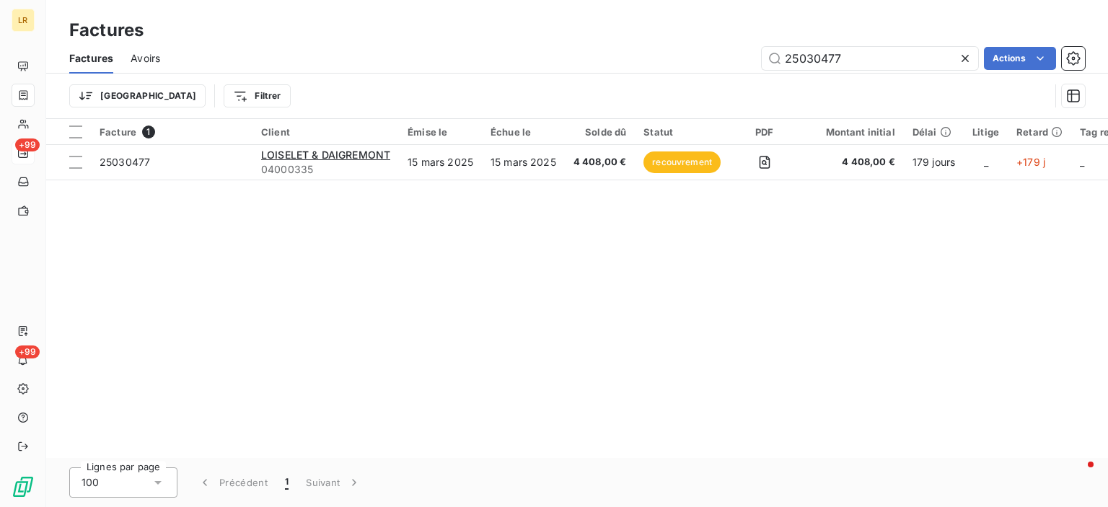
drag, startPoint x: 776, startPoint y: 63, endPoint x: 745, endPoint y: 51, distance: 33.4
click at [745, 55] on div "25030477 Actions" at bounding box center [632, 58] width 908 height 23
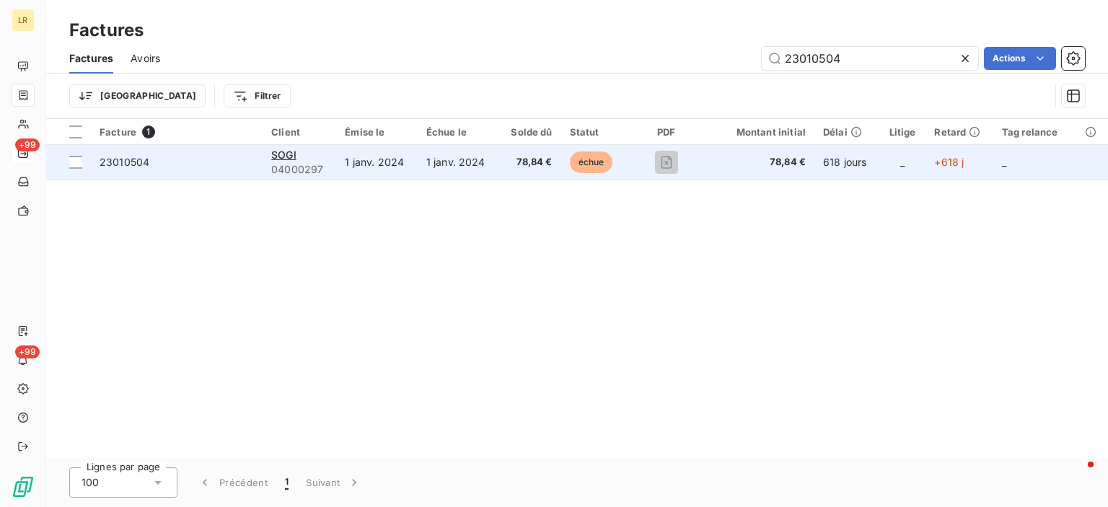
type input "23010504"
click at [128, 164] on span "23010504" at bounding box center [125, 162] width 50 height 12
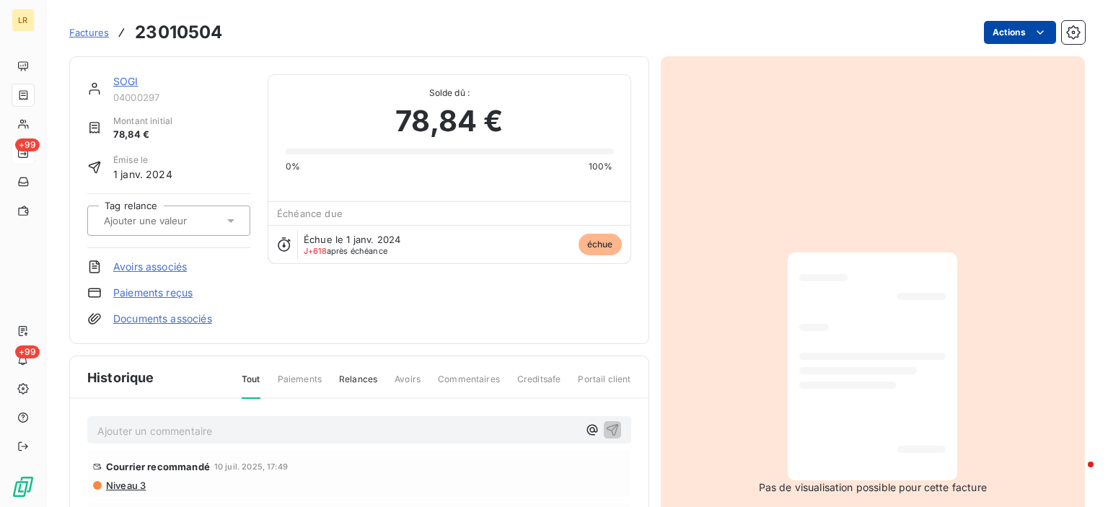
click at [1037, 29] on html "LR +99 +99 Factures 23010504 Actions SOGI 04000297 Montant initial 78,84 € Émis…" at bounding box center [554, 253] width 1108 height 507
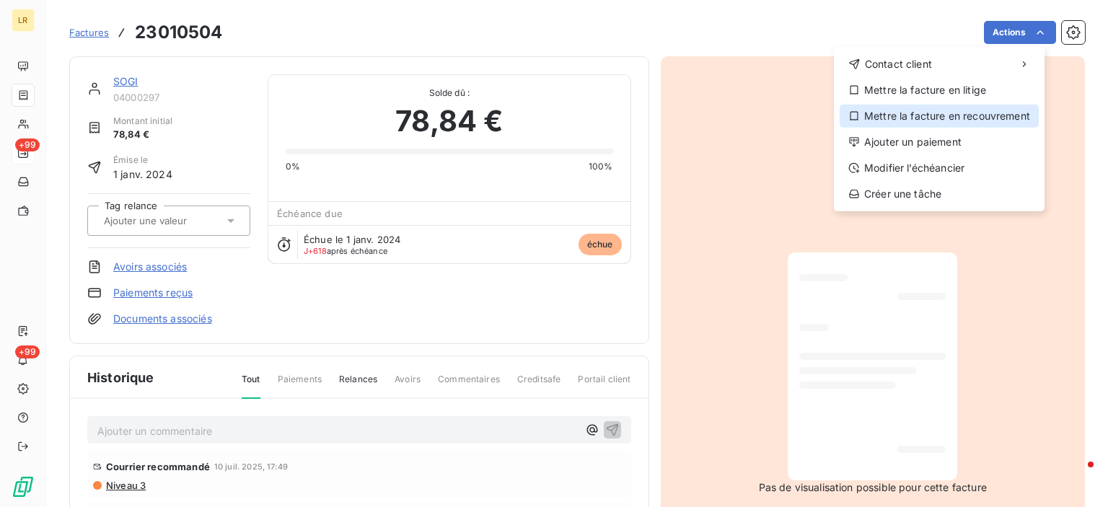
click at [898, 113] on div "Mettre la facture en recouvrement" at bounding box center [939, 116] width 199 height 23
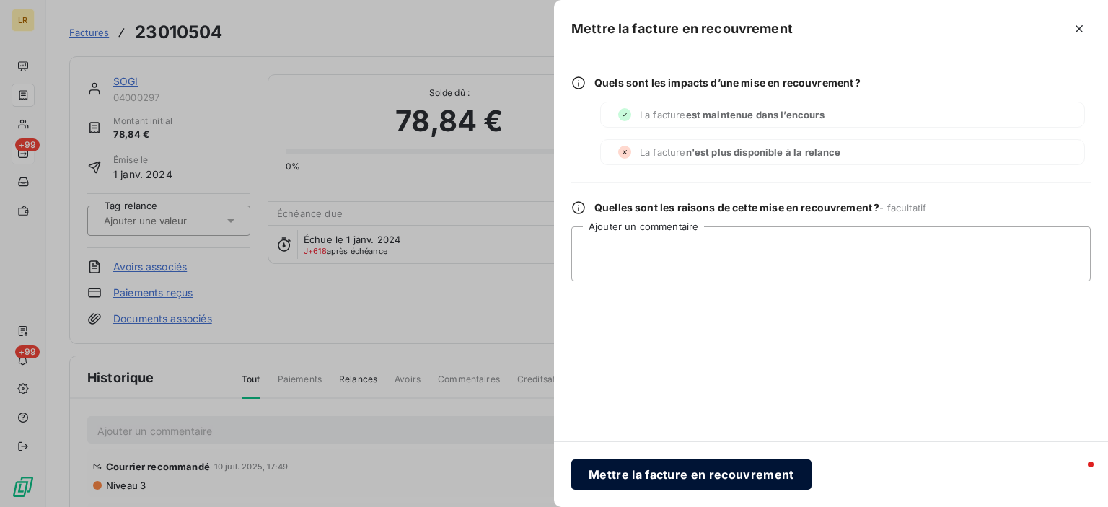
click at [667, 476] on button "Mettre la facture en recouvrement" at bounding box center [692, 475] width 240 height 30
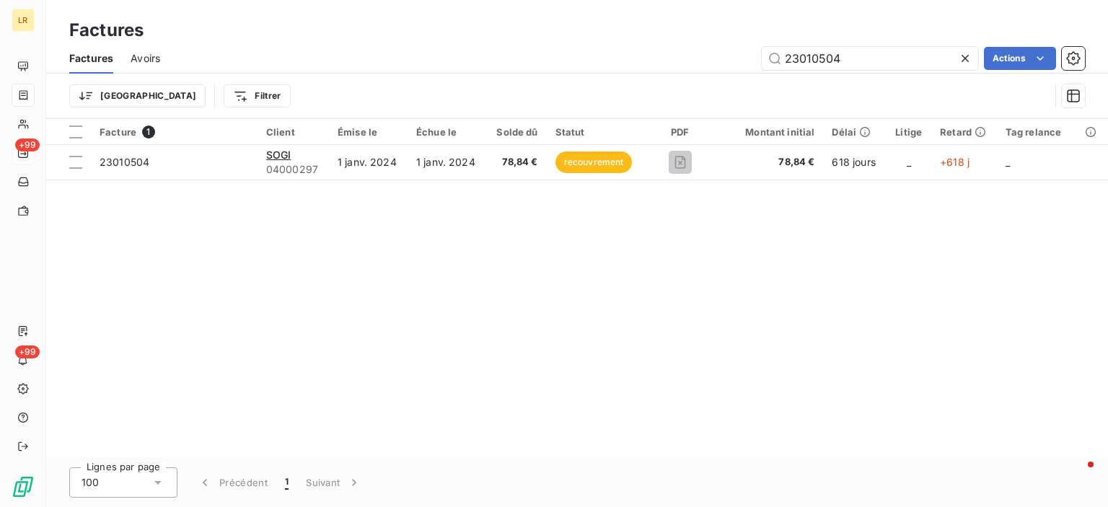
drag, startPoint x: 782, startPoint y: 63, endPoint x: 750, endPoint y: 50, distance: 34.3
click at [739, 58] on div "23010504 Actions" at bounding box center [632, 58] width 908 height 23
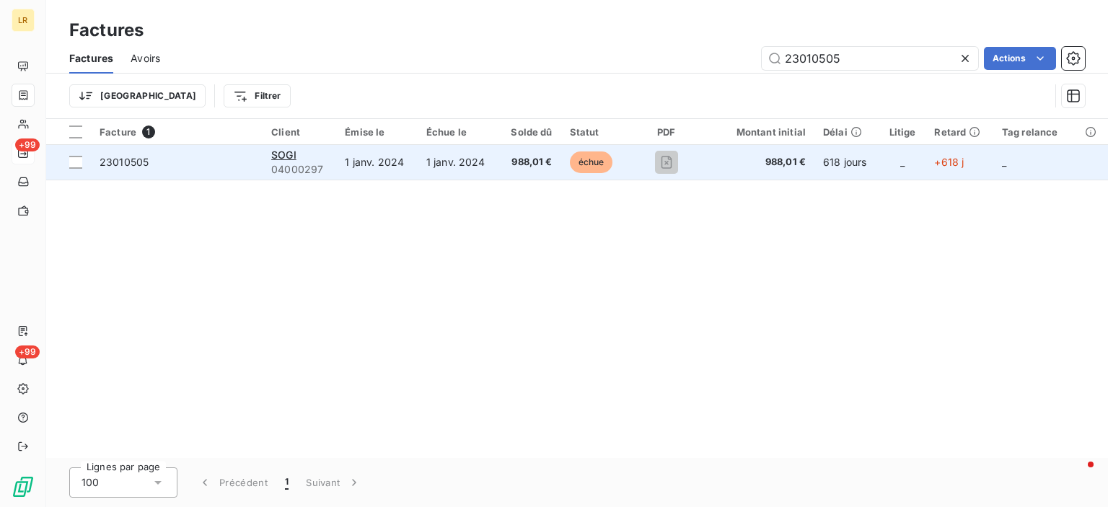
type input "23010505"
click at [126, 164] on span "23010505" at bounding box center [124, 162] width 49 height 12
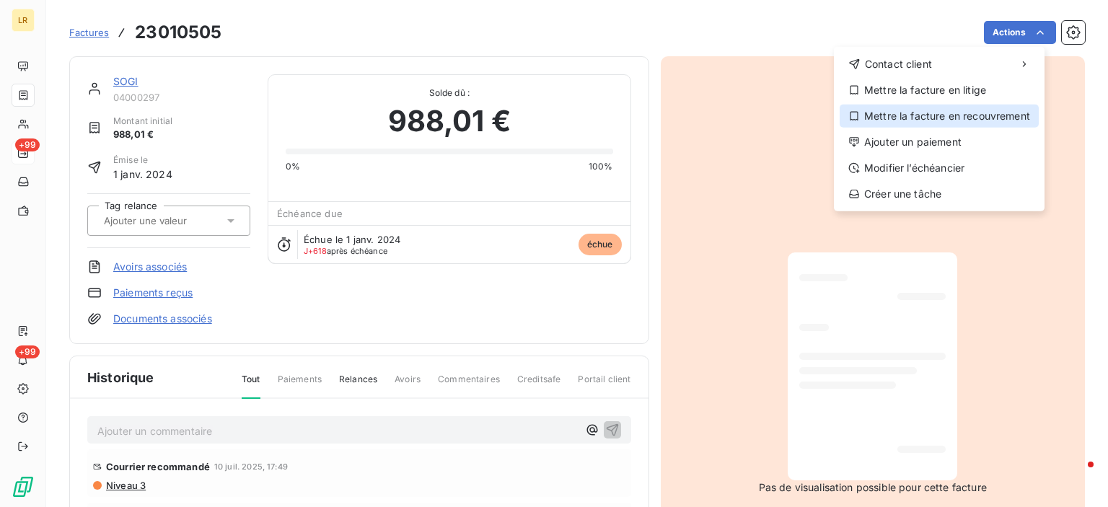
click at [939, 118] on div "Mettre la facture en recouvrement" at bounding box center [939, 116] width 199 height 23
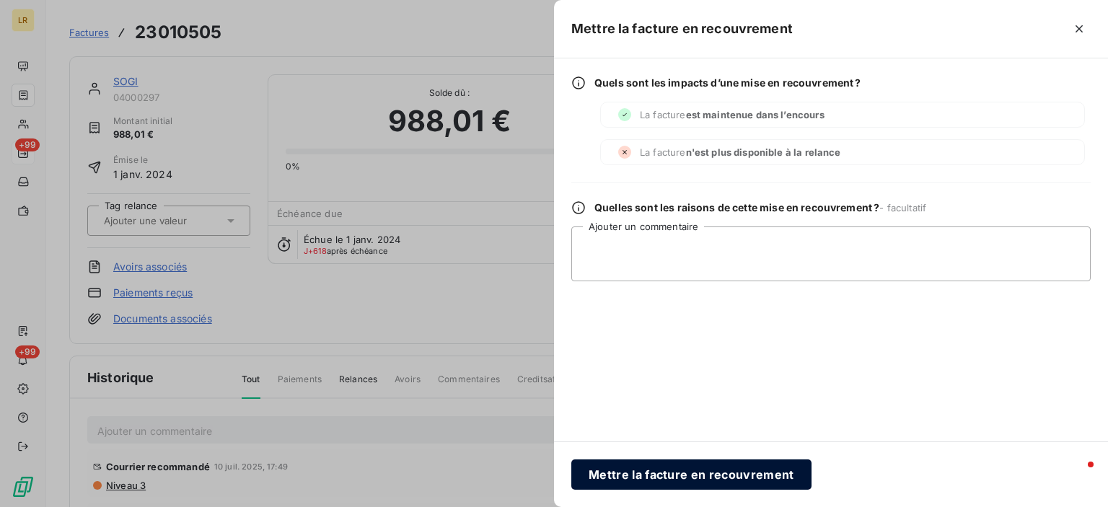
drag, startPoint x: 732, startPoint y: 478, endPoint x: 731, endPoint y: 469, distance: 8.7
click at [731, 473] on button "Mettre la facture en recouvrement" at bounding box center [692, 475] width 240 height 30
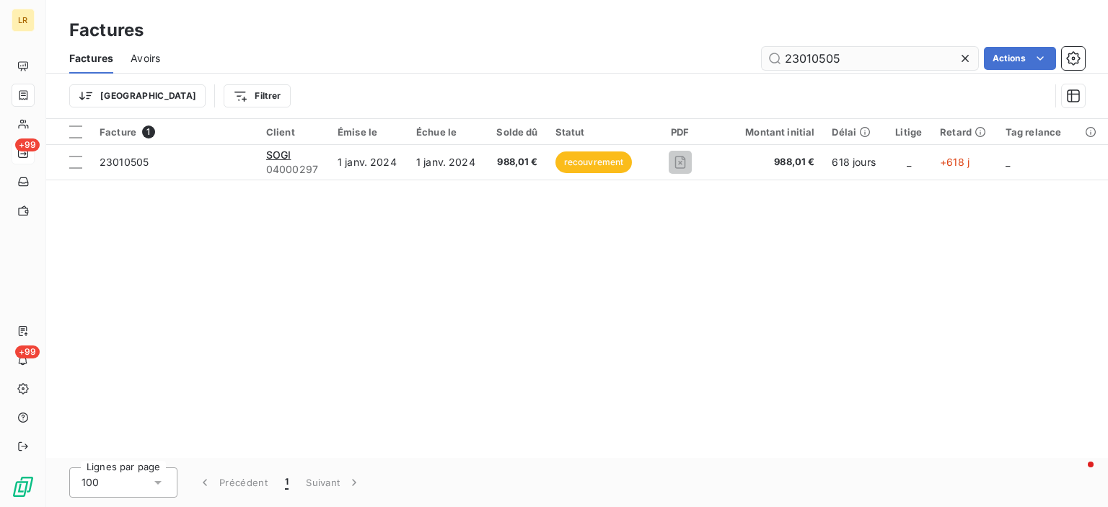
drag, startPoint x: 851, startPoint y: 57, endPoint x: 766, endPoint y: 64, distance: 85.4
click at [766, 64] on input "23010505" at bounding box center [870, 58] width 216 height 23
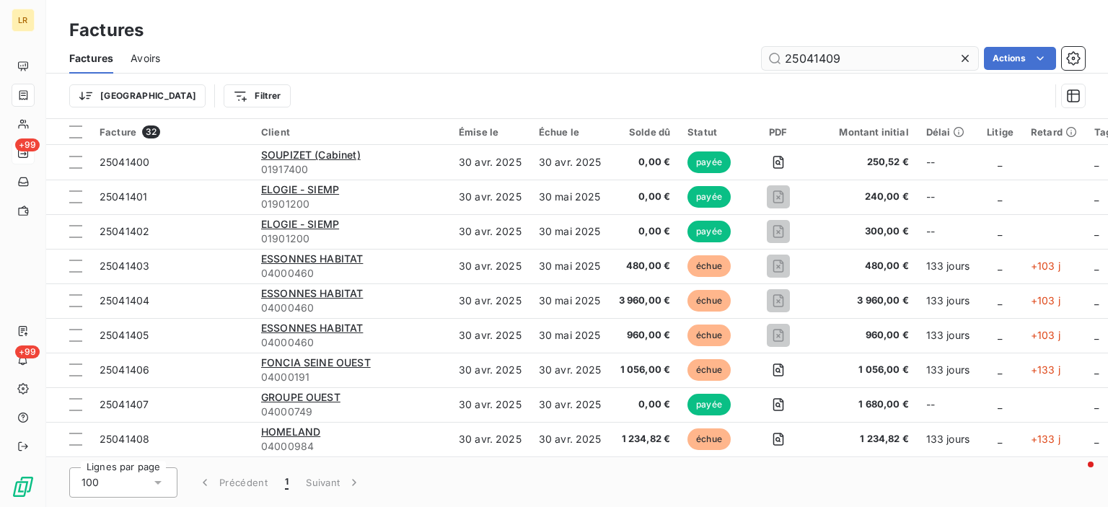
type input "25041409"
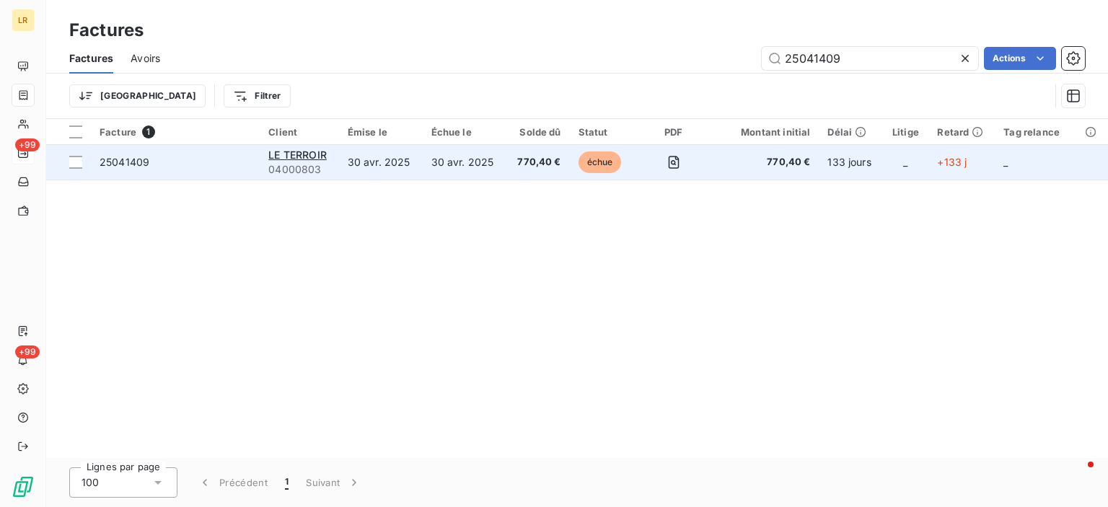
click at [105, 156] on span "25041409" at bounding box center [125, 162] width 50 height 12
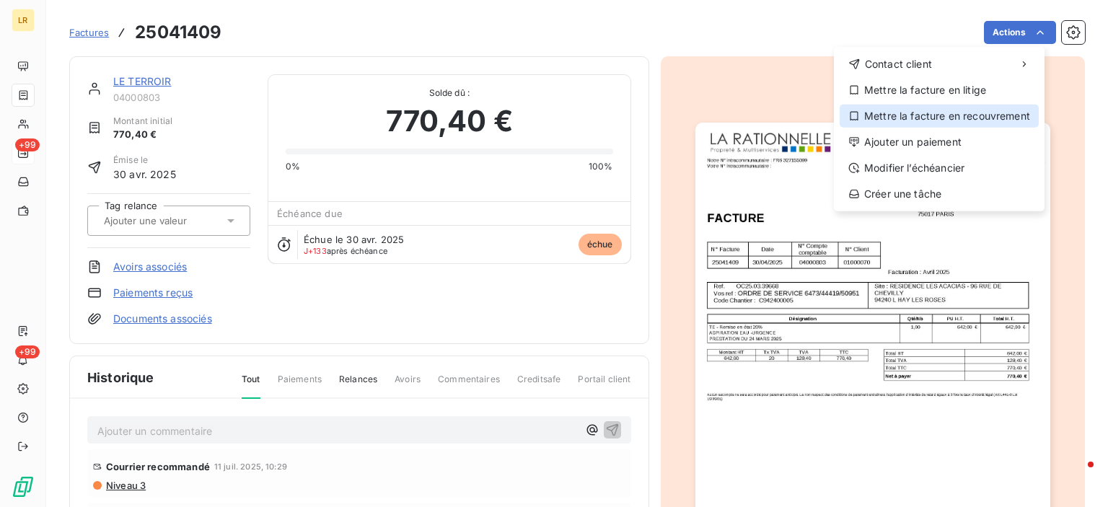
click at [929, 115] on div "Mettre la facture en recouvrement" at bounding box center [939, 116] width 199 height 23
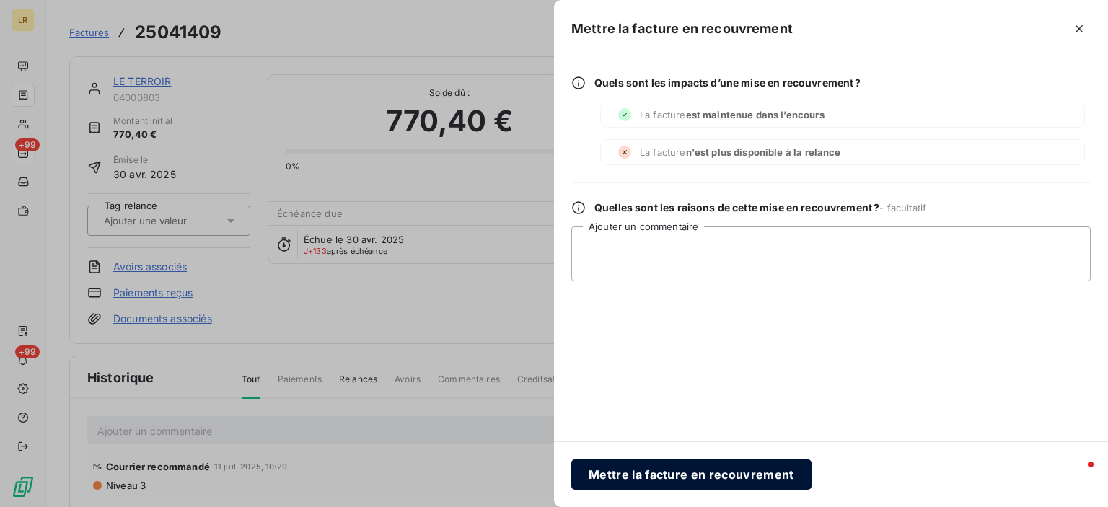
click at [684, 473] on button "Mettre la facture en recouvrement" at bounding box center [692, 475] width 240 height 30
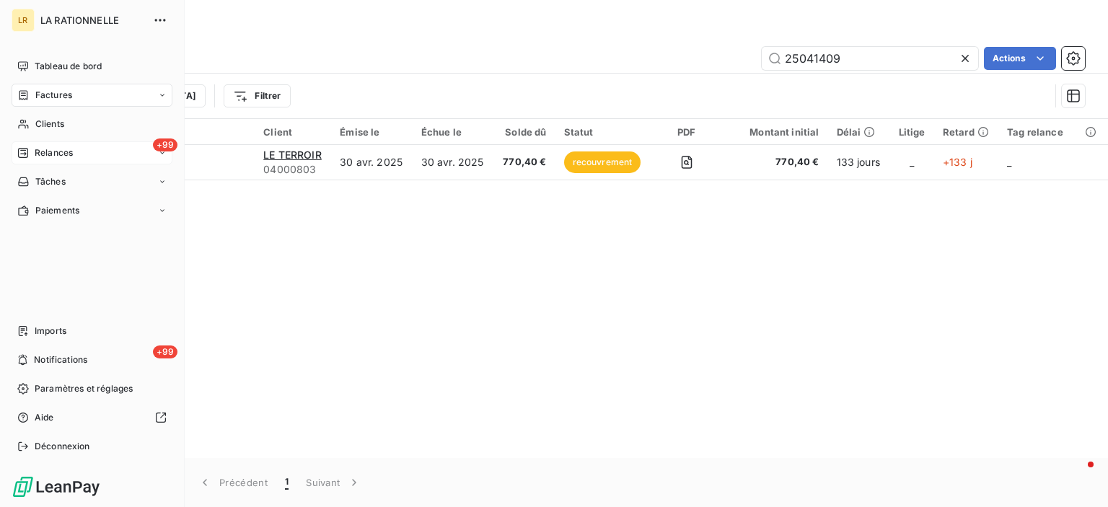
click at [69, 98] on span "Factures" at bounding box center [53, 95] width 37 height 13
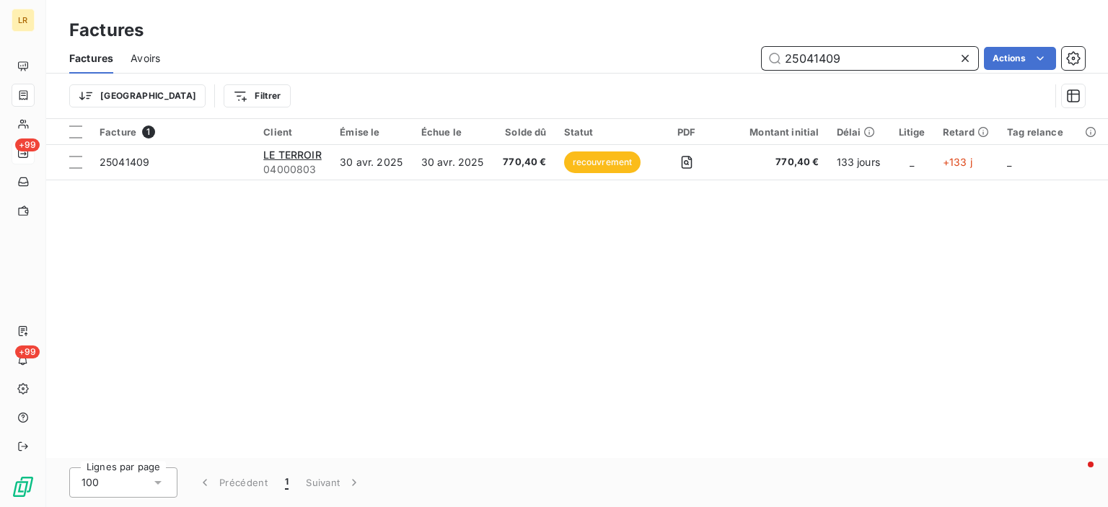
drag, startPoint x: 857, startPoint y: 56, endPoint x: 784, endPoint y: 72, distance: 74.6
click at [774, 69] on input "25041409" at bounding box center [870, 58] width 216 height 23
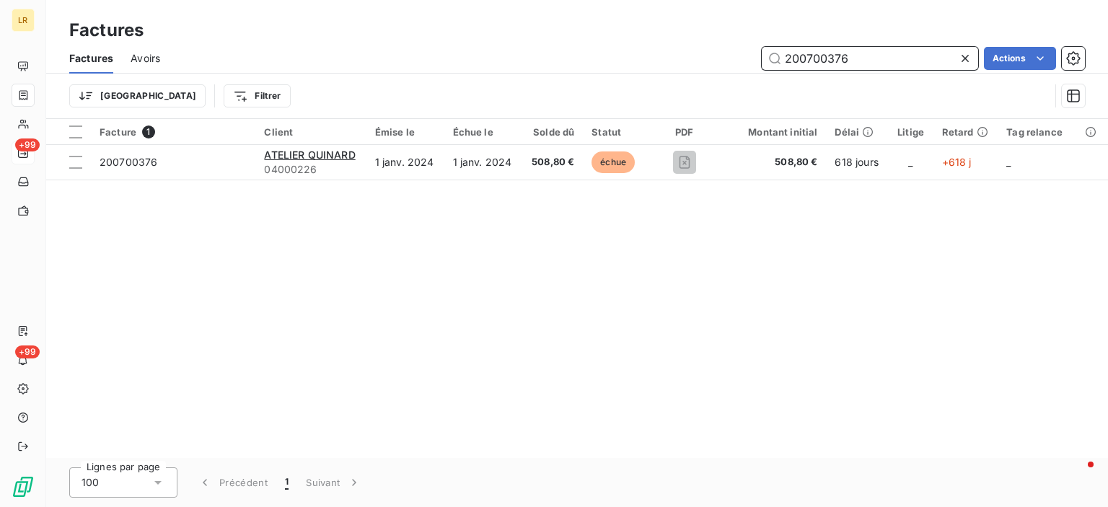
type input "200700376"
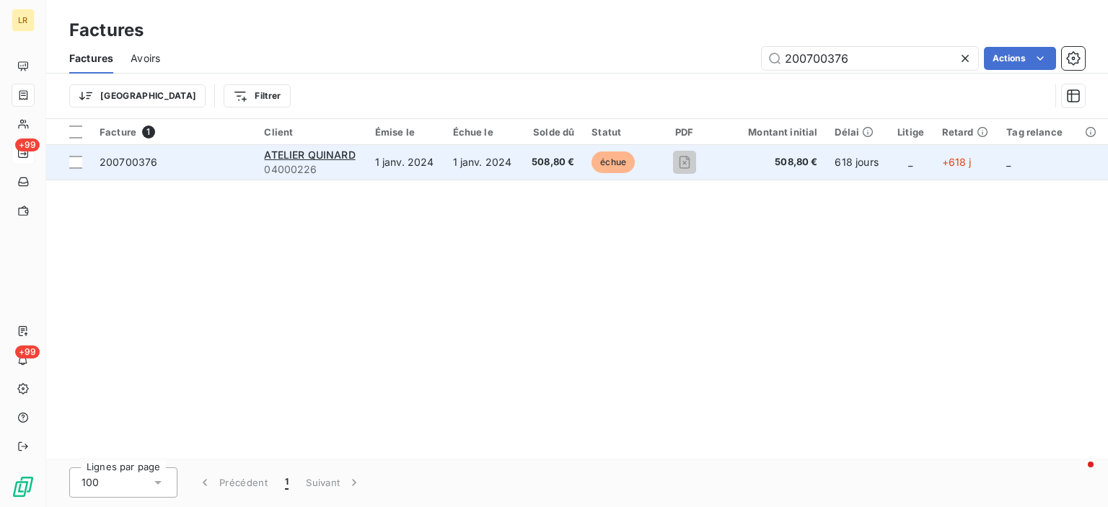
click at [115, 159] on span "200700376" at bounding box center [129, 162] width 58 height 12
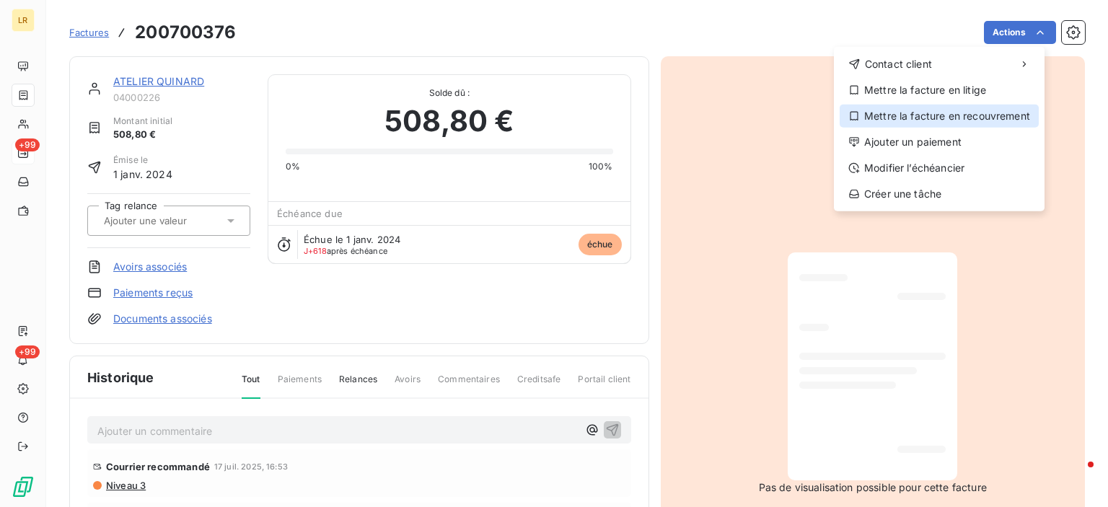
click at [926, 113] on div "Mettre la facture en recouvrement" at bounding box center [939, 116] width 199 height 23
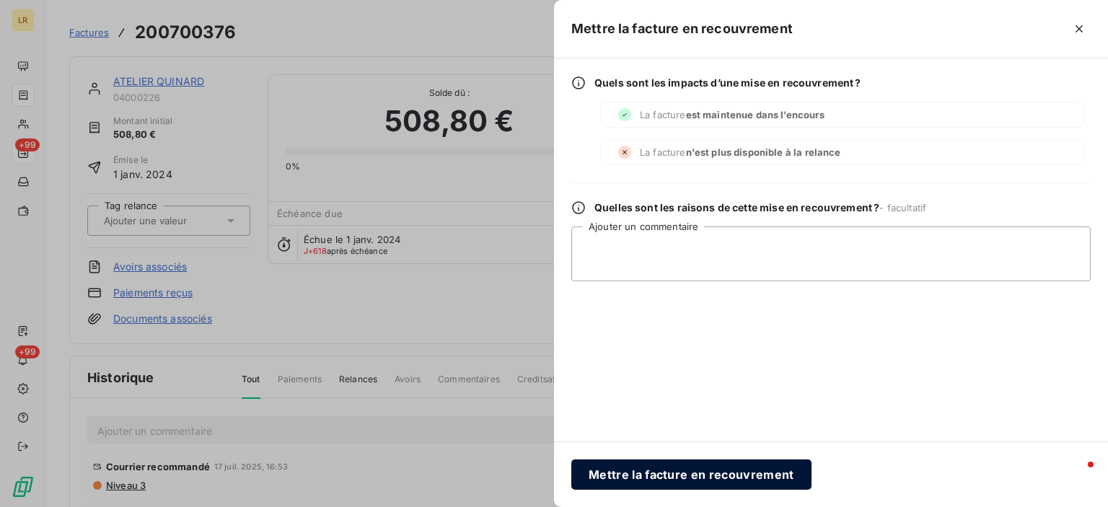
click at [670, 476] on button "Mettre la facture en recouvrement" at bounding box center [692, 475] width 240 height 30
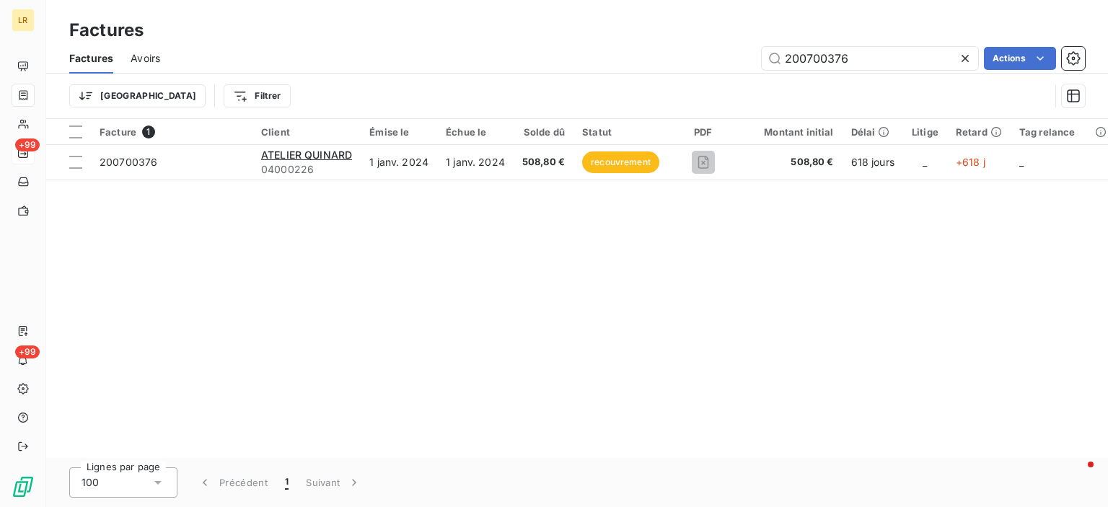
click at [762, 73] on div "Factures Avoirs 200700376 Actions Trier Filtrer" at bounding box center [577, 80] width 1062 height 75
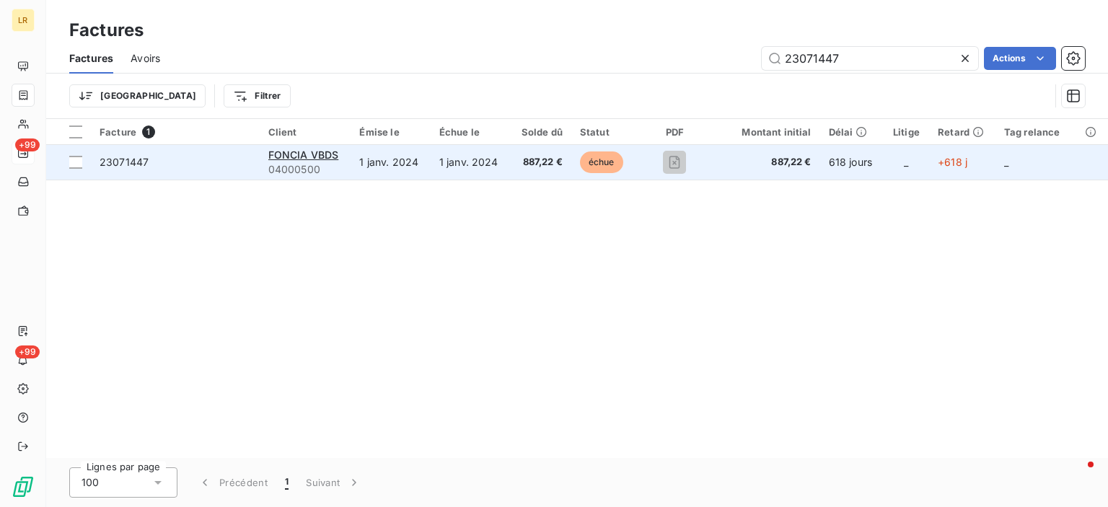
type input "23071447"
click at [123, 162] on span "23071447" at bounding box center [124, 162] width 49 height 12
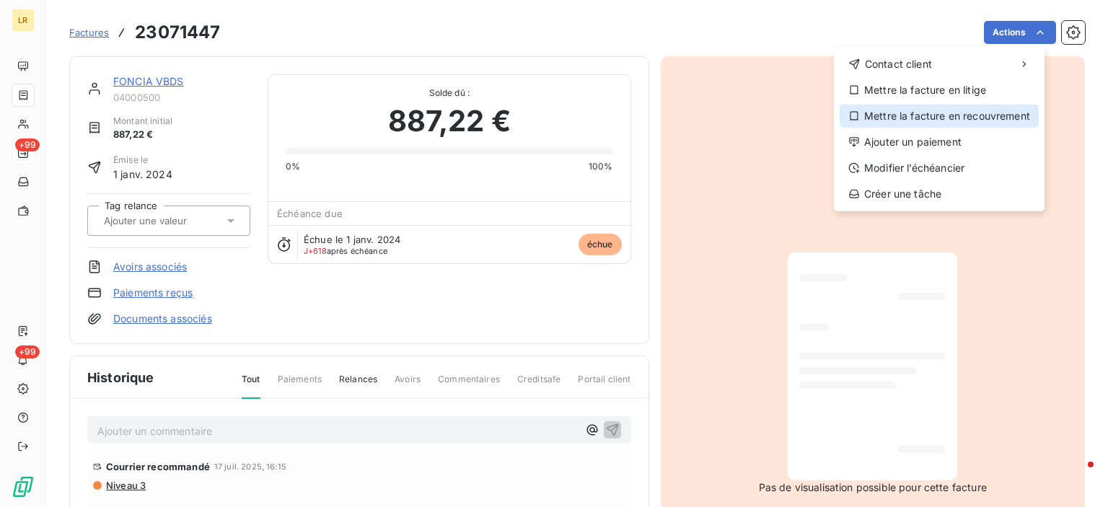
click at [903, 113] on div "Mettre la facture en recouvrement" at bounding box center [939, 116] width 199 height 23
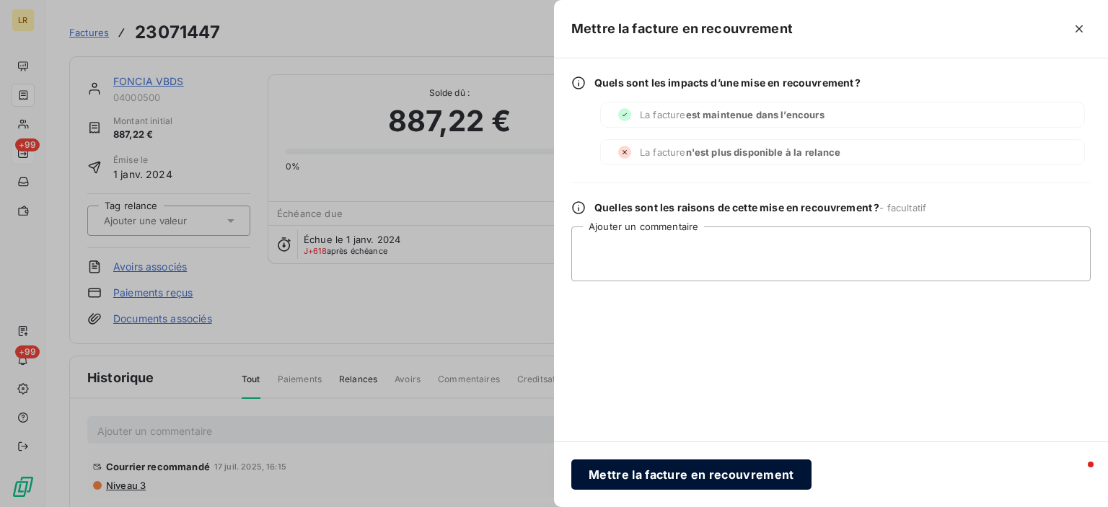
click at [649, 478] on button "Mettre la facture en recouvrement" at bounding box center [692, 475] width 240 height 30
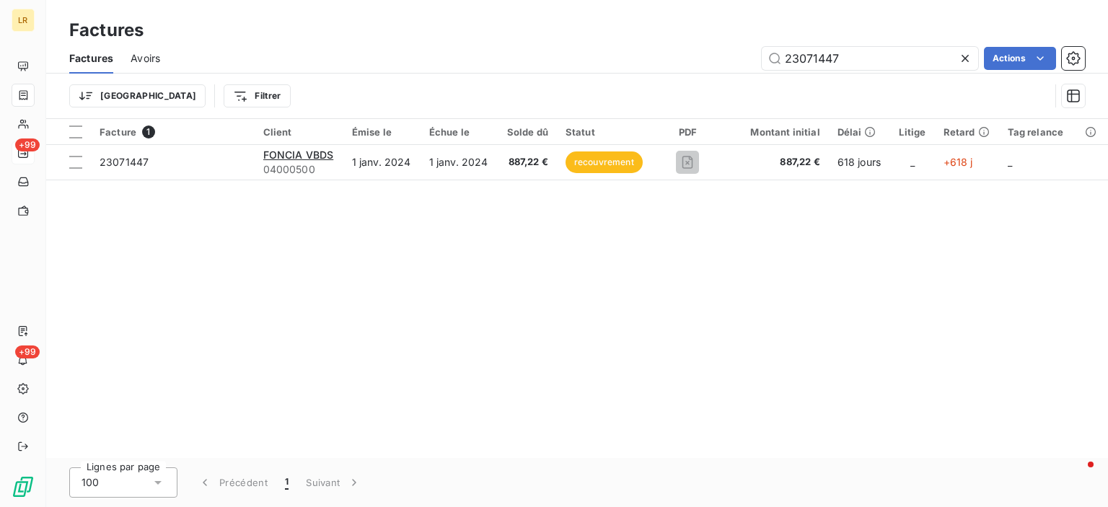
drag, startPoint x: 851, startPoint y: 48, endPoint x: 756, endPoint y: 56, distance: 95.6
click at [756, 56] on div "23071447 Actions" at bounding box center [632, 58] width 908 height 23
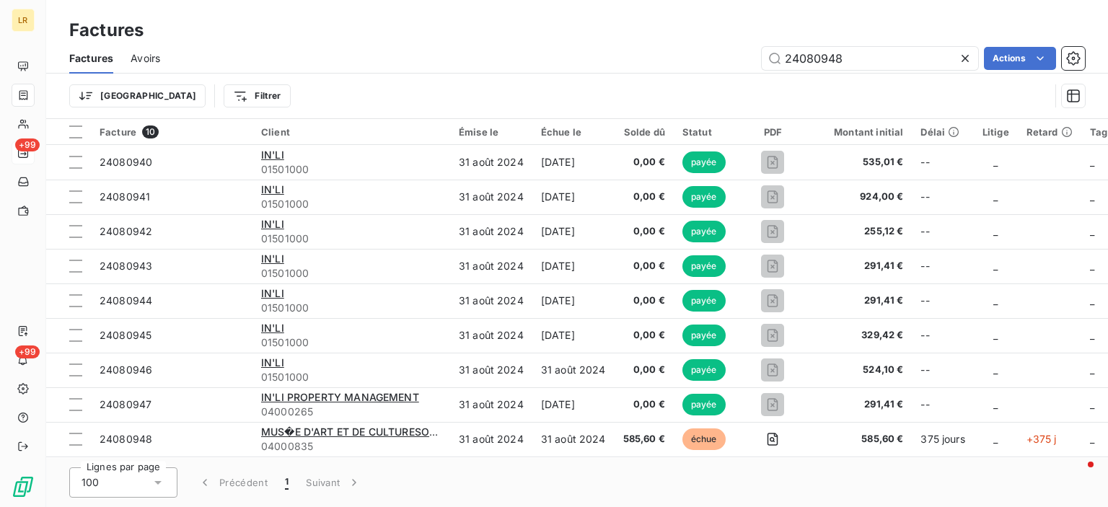
type input "24080948"
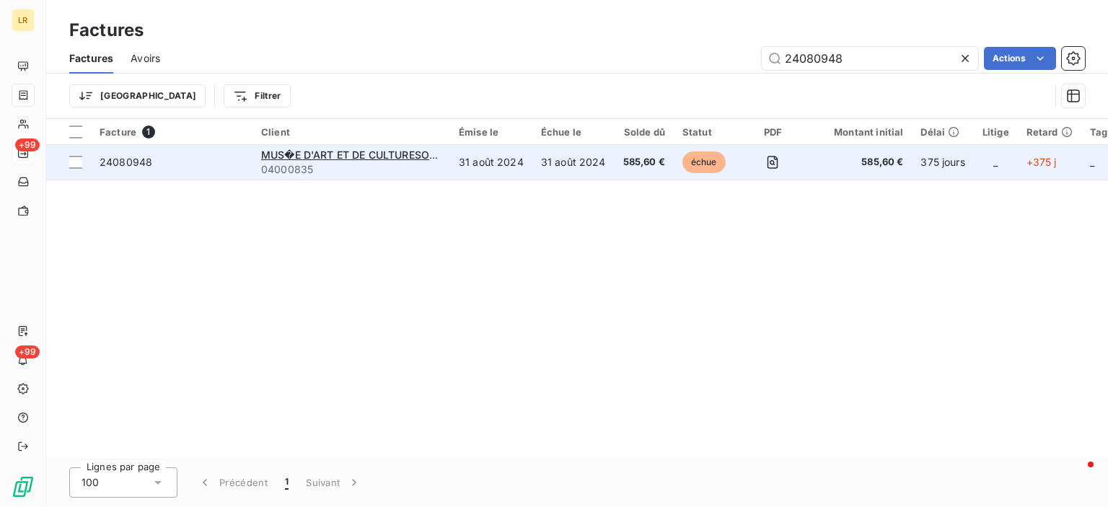
click at [128, 159] on span "24080948" at bounding box center [126, 162] width 53 height 12
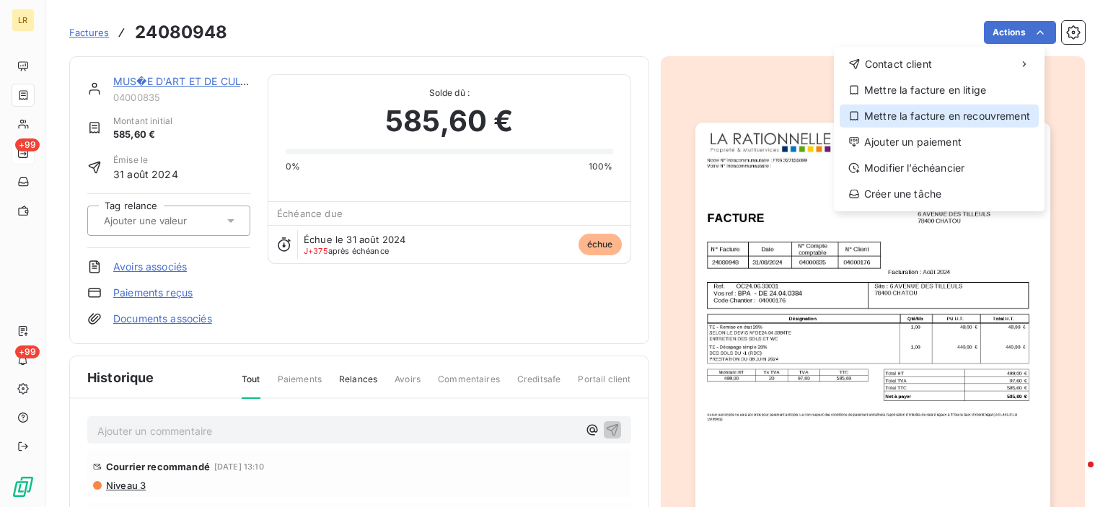
click at [889, 118] on div "Mettre la facture en recouvrement" at bounding box center [939, 116] width 199 height 23
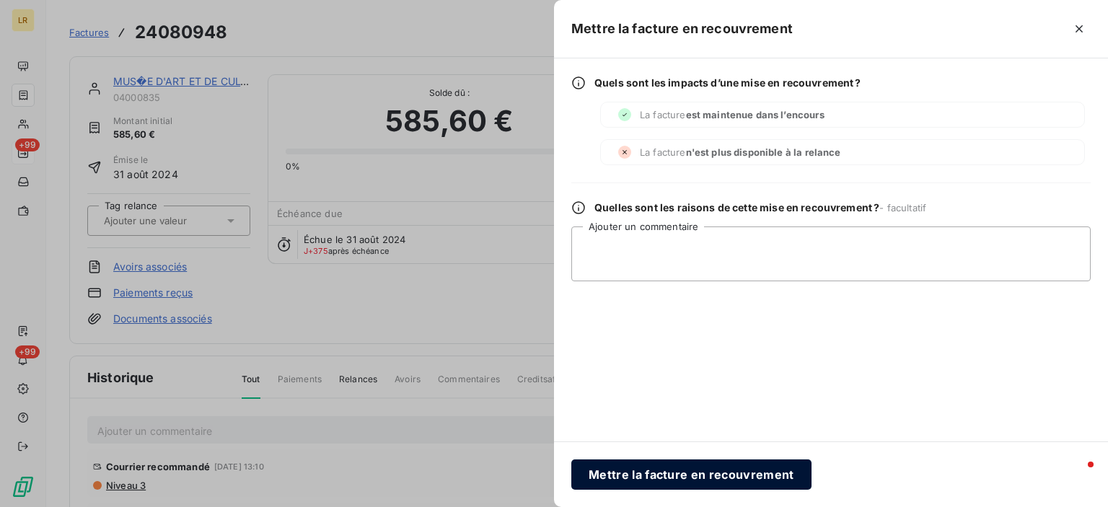
click at [664, 475] on button "Mettre la facture en recouvrement" at bounding box center [692, 475] width 240 height 30
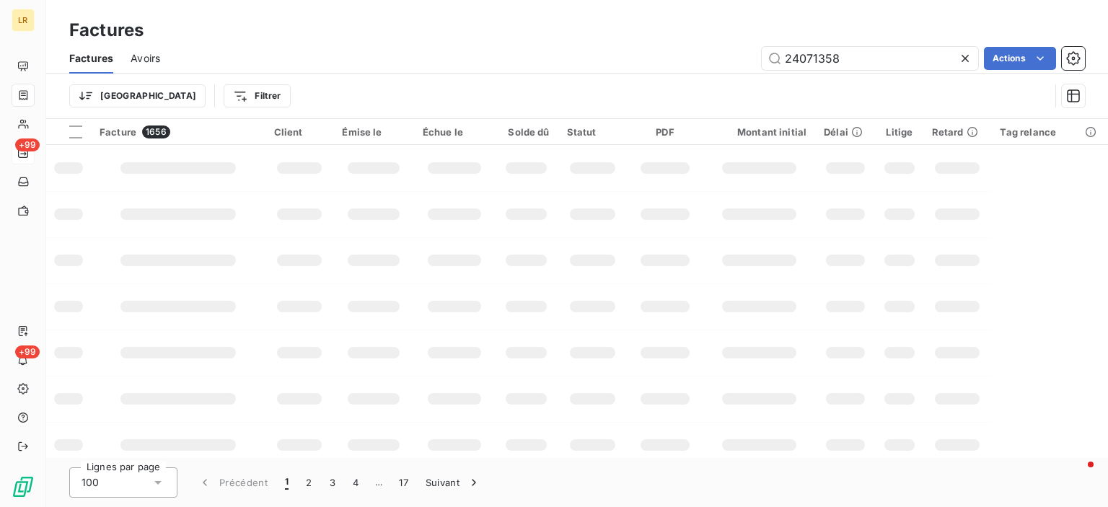
type input "24071358"
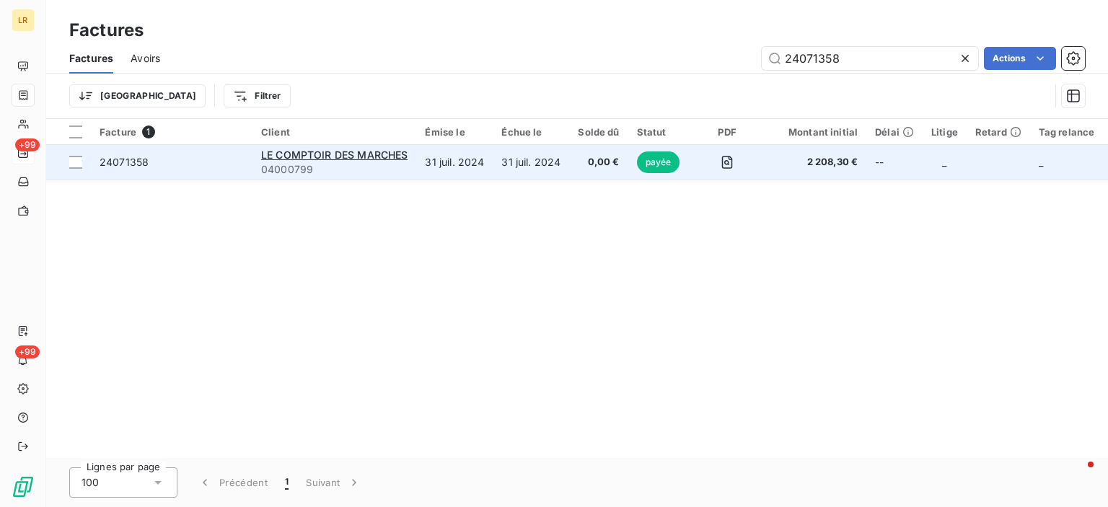
click at [110, 161] on span "24071358" at bounding box center [124, 162] width 49 height 12
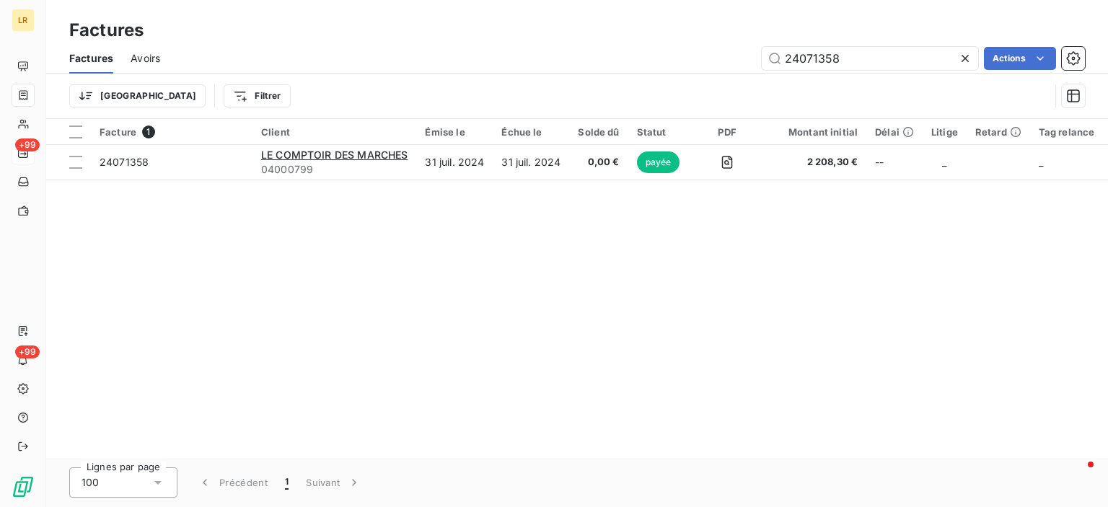
click at [1062, 287] on div "Facture 1 Client Émise le Échue le Solde dû Statut PDF Montant initial Délai Li…" at bounding box center [577, 288] width 1062 height 339
click at [1052, 294] on div "Facture 1 Client Émise le Échue le Solde dû Statut PDF Montant initial Délai Li…" at bounding box center [577, 288] width 1062 height 339
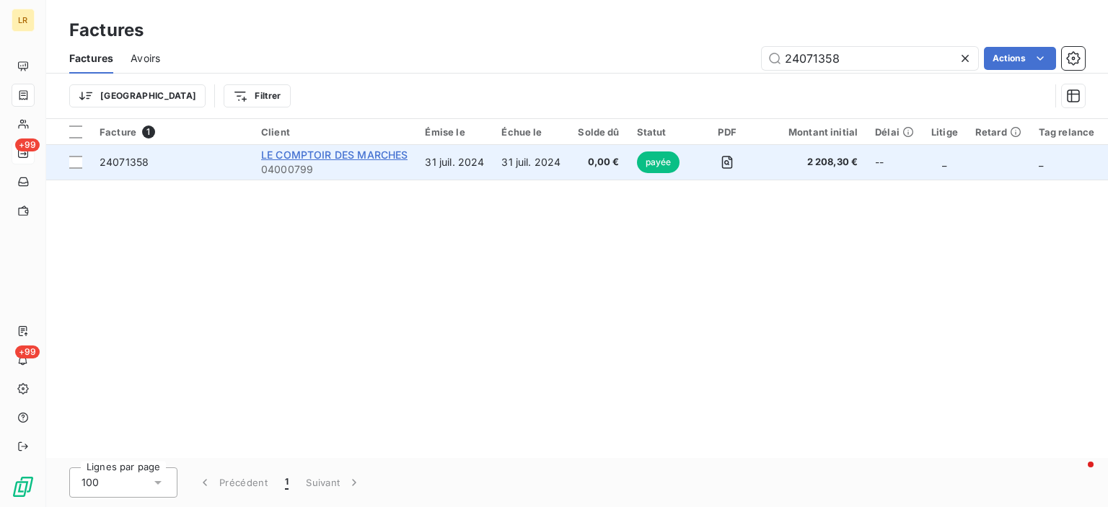
click at [289, 155] on span "LE COMPTOIR DES MARCHES" at bounding box center [334, 155] width 146 height 12
click at [127, 159] on span "24071358" at bounding box center [124, 162] width 49 height 12
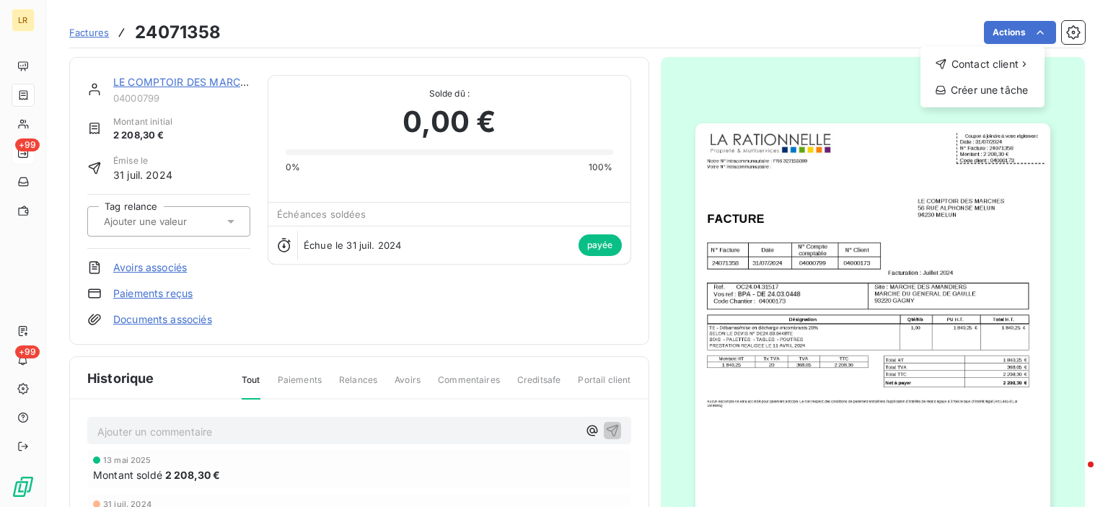
drag, startPoint x: 849, startPoint y: 87, endPoint x: 898, endPoint y: 79, distance: 49.0
click at [848, 87] on html "LR +99 +99 Factures 24071358 Actions Contact client Créer une tâche LE COMPTOIR…" at bounding box center [554, 253] width 1108 height 507
click at [719, 87] on html "LR +99 +99 Factures 24071358 Actions LE COMPTOIR DES MARCHES 04000799 Montant i…" at bounding box center [554, 253] width 1108 height 507
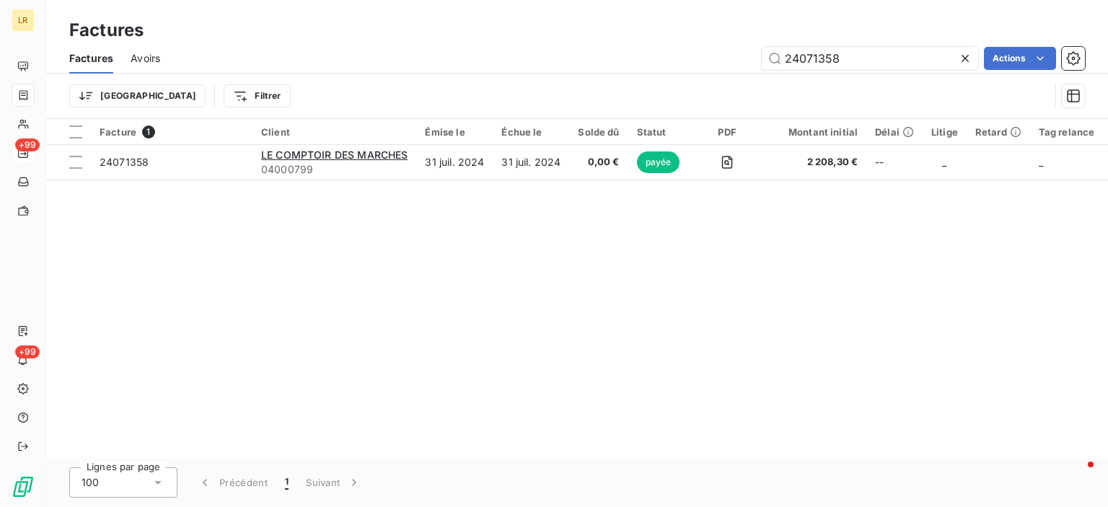
drag, startPoint x: 782, startPoint y: 51, endPoint x: 733, endPoint y: 48, distance: 49.2
click at [733, 48] on div "24071358 Actions" at bounding box center [632, 58] width 908 height 23
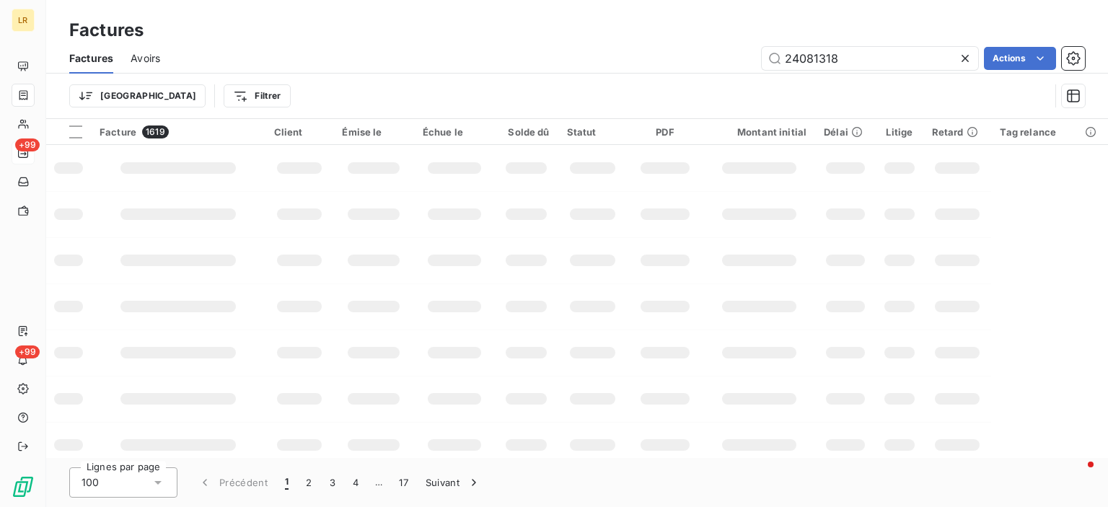
type input "24081318"
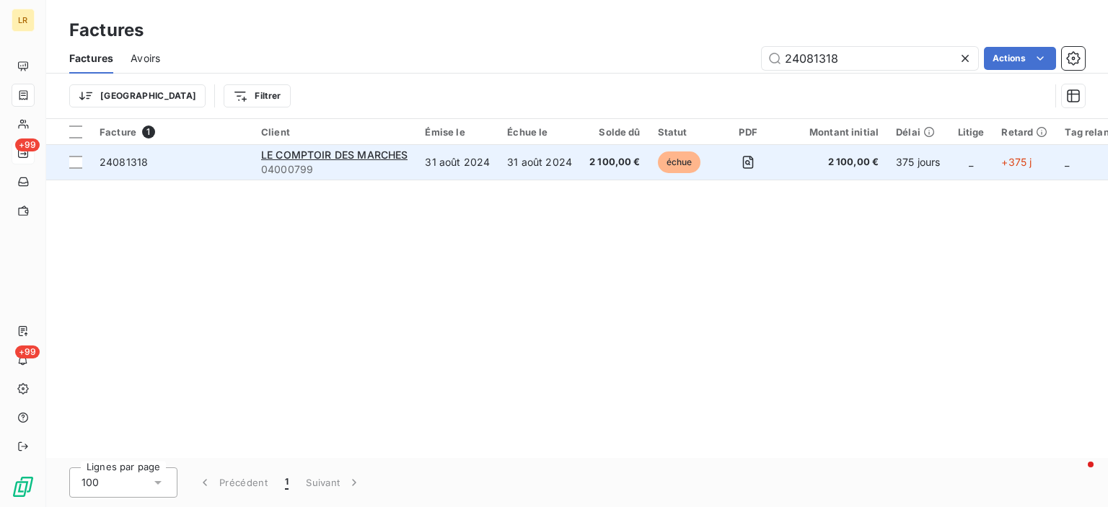
click at [133, 156] on span "24081318" at bounding box center [124, 162] width 48 height 12
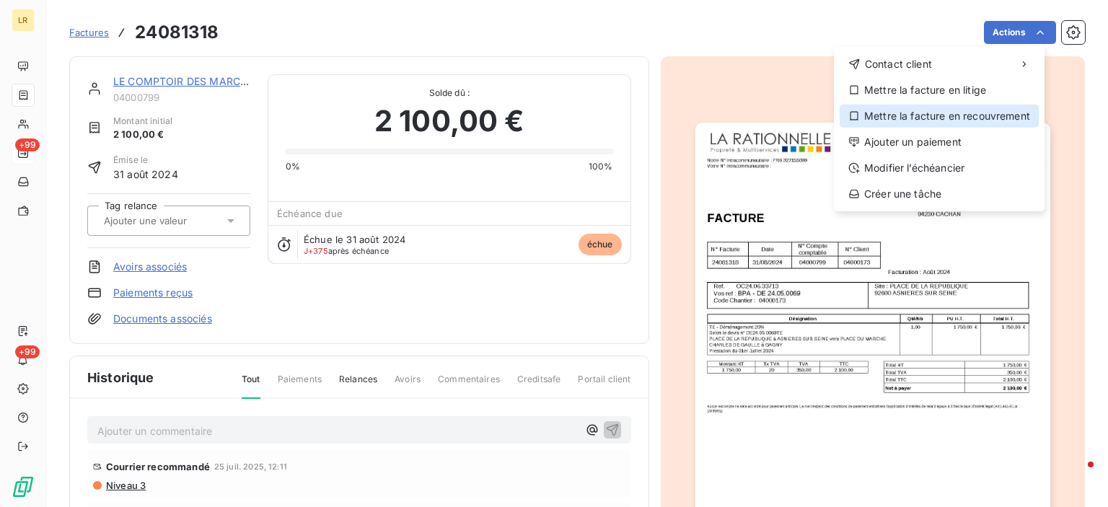
click at [916, 117] on div "Mettre la facture en recouvrement" at bounding box center [939, 116] width 199 height 23
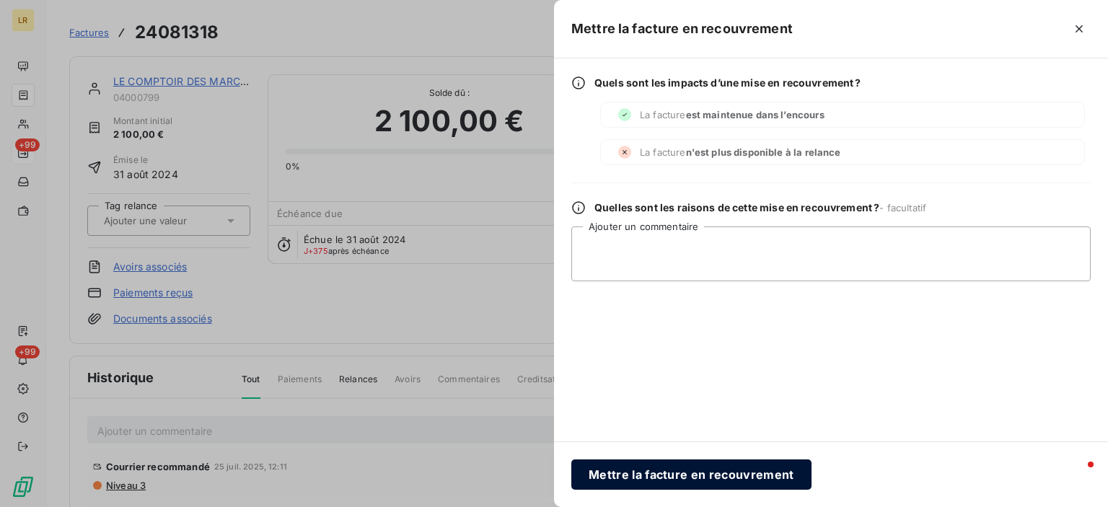
click at [654, 467] on button "Mettre la facture en recouvrement" at bounding box center [692, 475] width 240 height 30
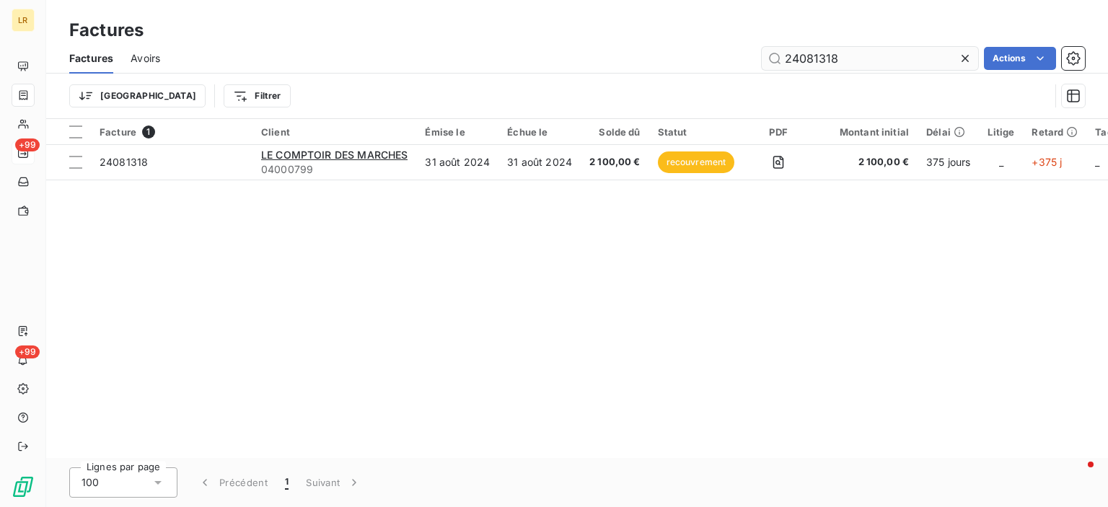
drag, startPoint x: 848, startPoint y: 55, endPoint x: 774, endPoint y: 60, distance: 74.5
click at [774, 60] on input "24081318" at bounding box center [870, 58] width 216 height 23
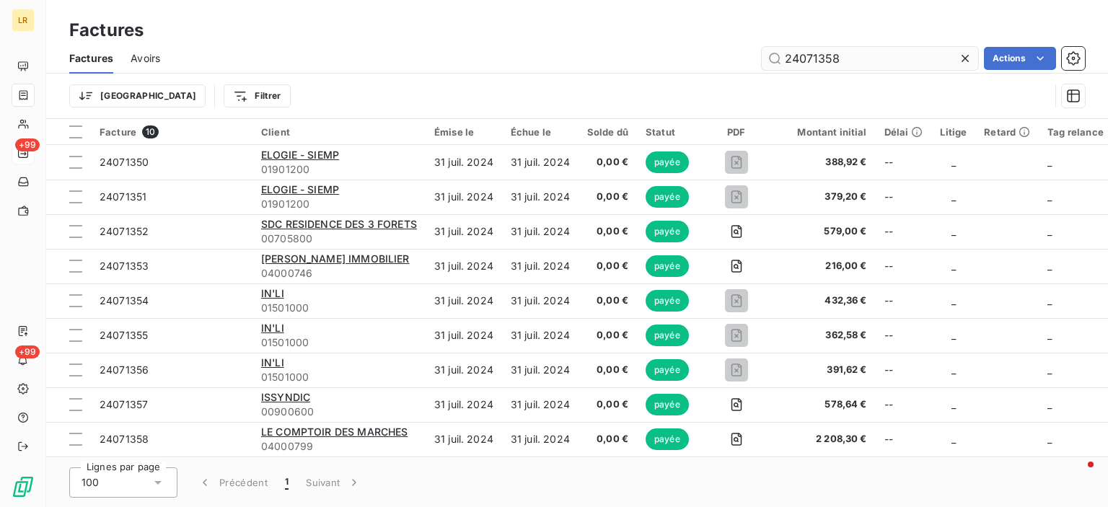
type input "24071358"
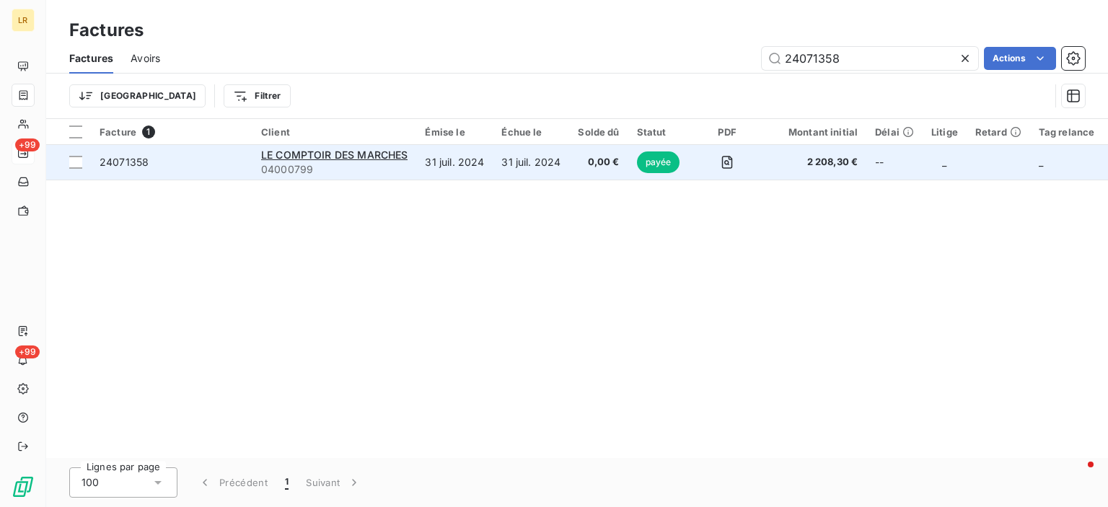
click at [146, 155] on div "24071358" at bounding box center [124, 162] width 49 height 14
